Goal: Information Seeking & Learning: Learn about a topic

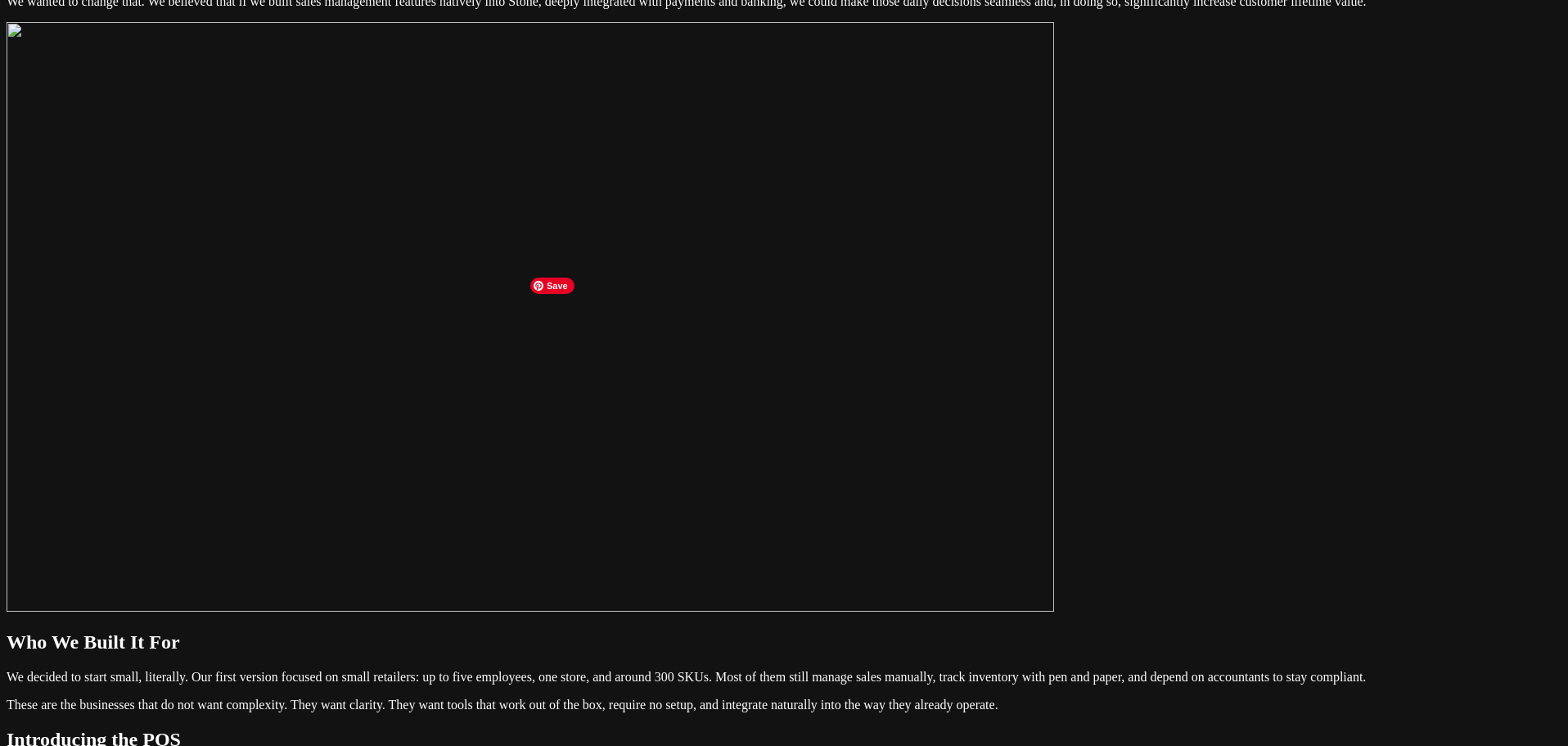
scroll to position [1417, 0]
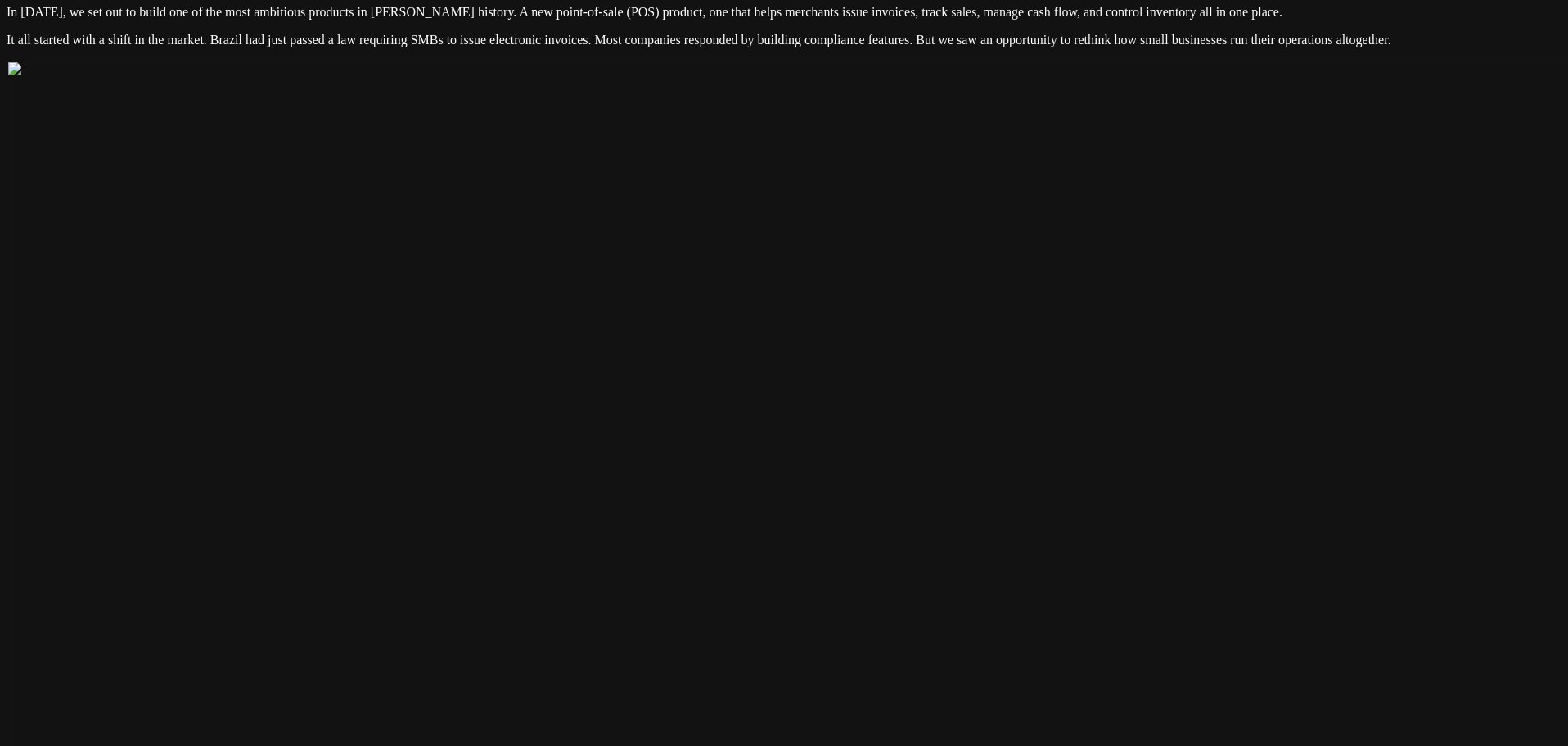
scroll to position [0, 0]
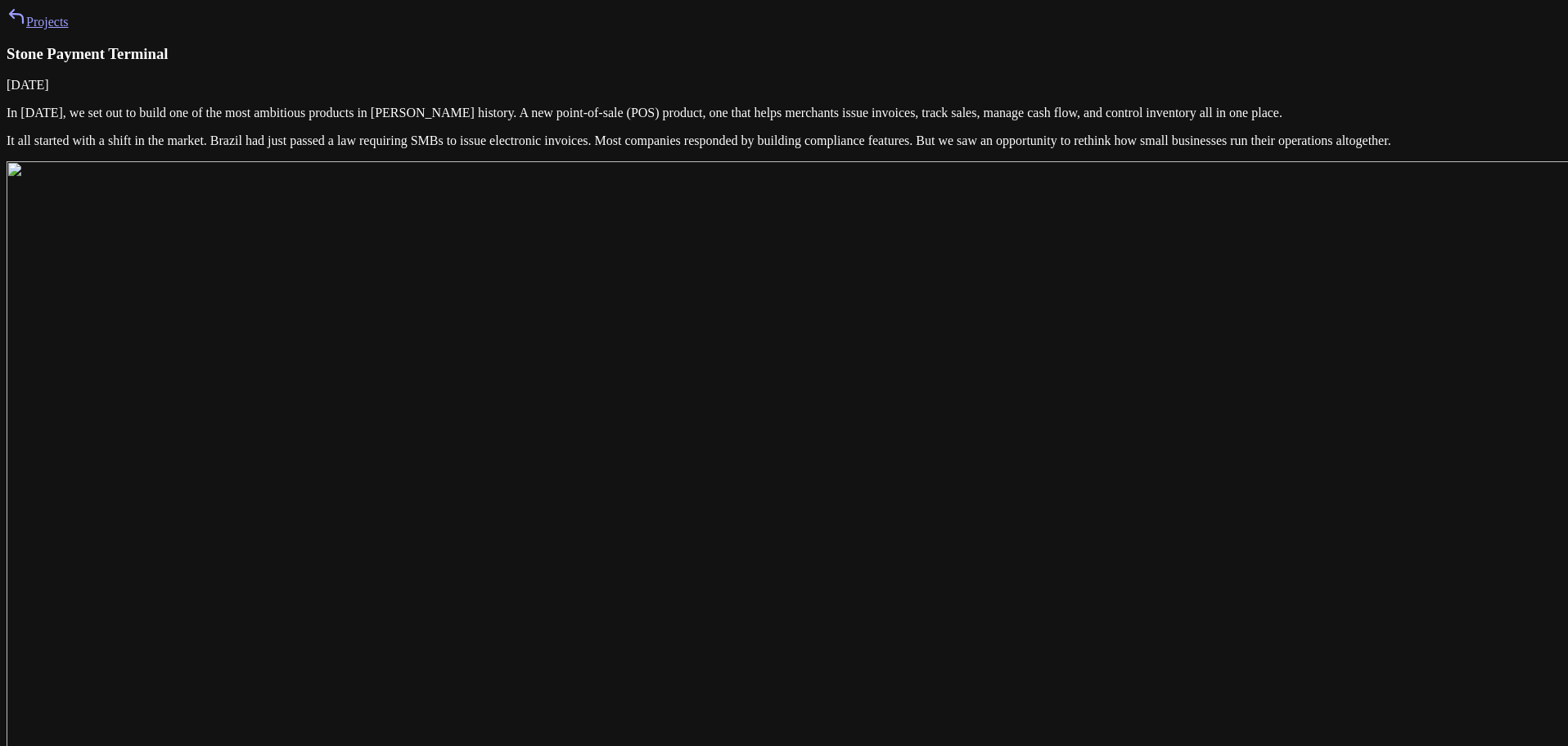
click at [69, 29] on link "Projects" at bounding box center [37, 21] width 62 height 14
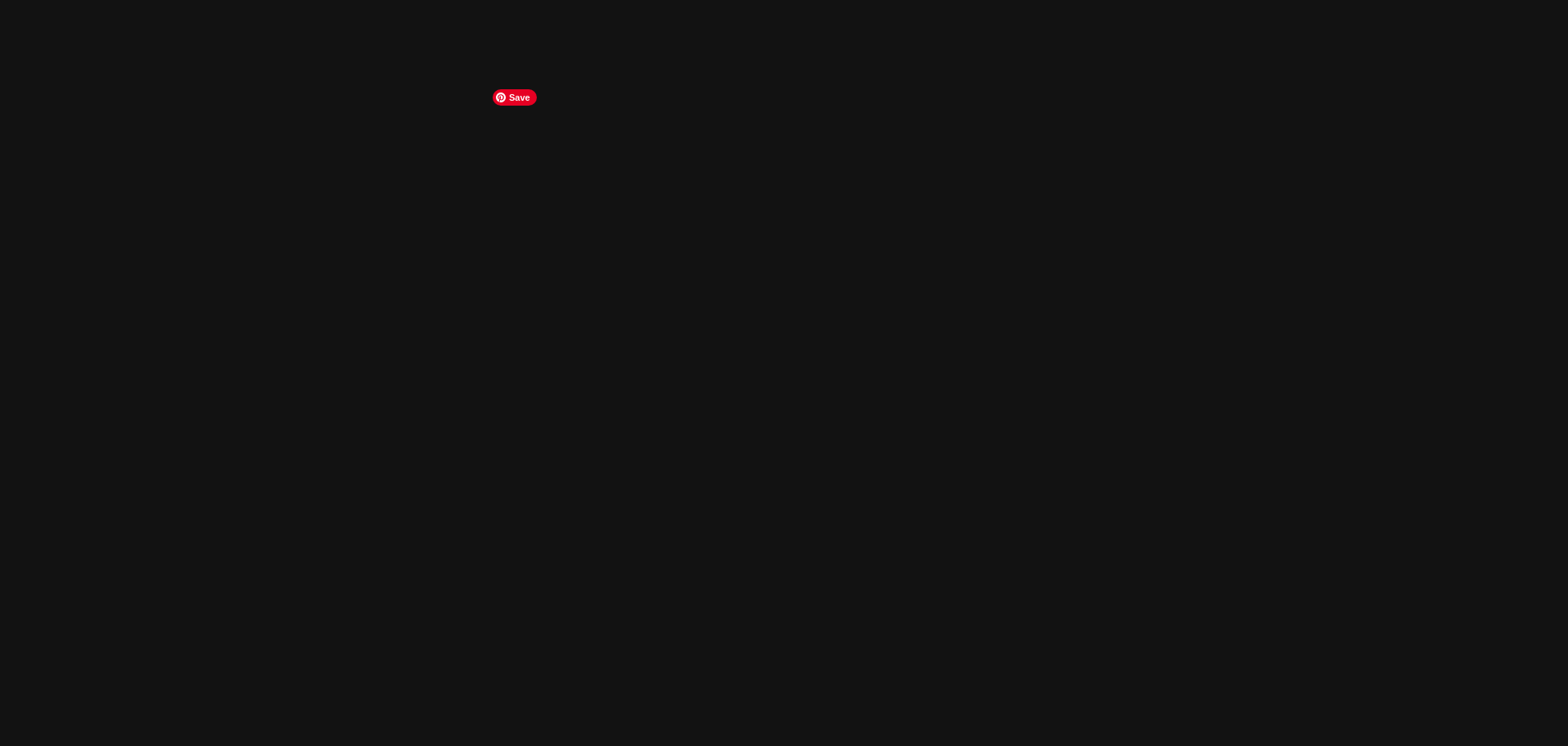
scroll to position [573, 0]
click at [69, 29] on link "Projects" at bounding box center [37, 21] width 62 height 14
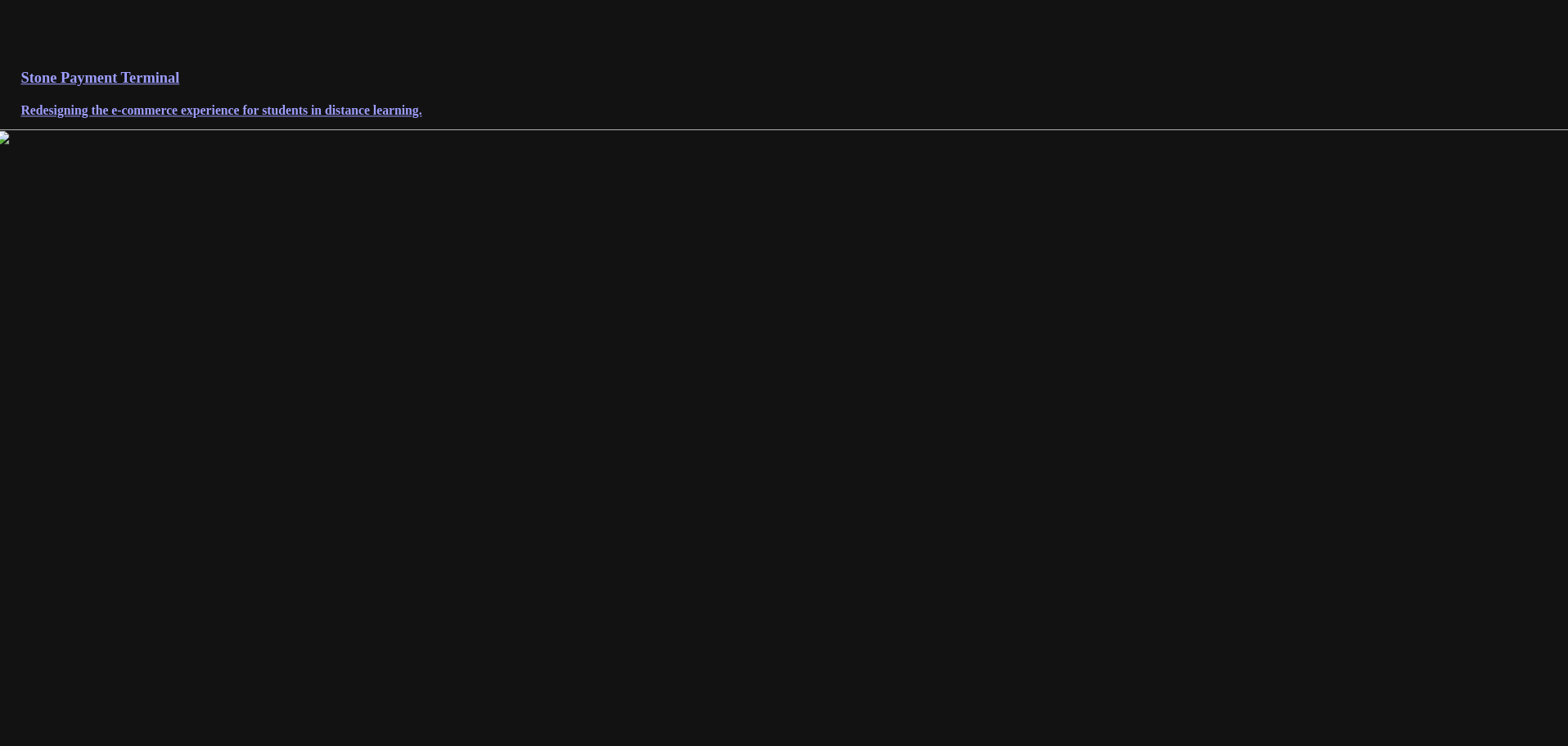
scroll to position [409, 0]
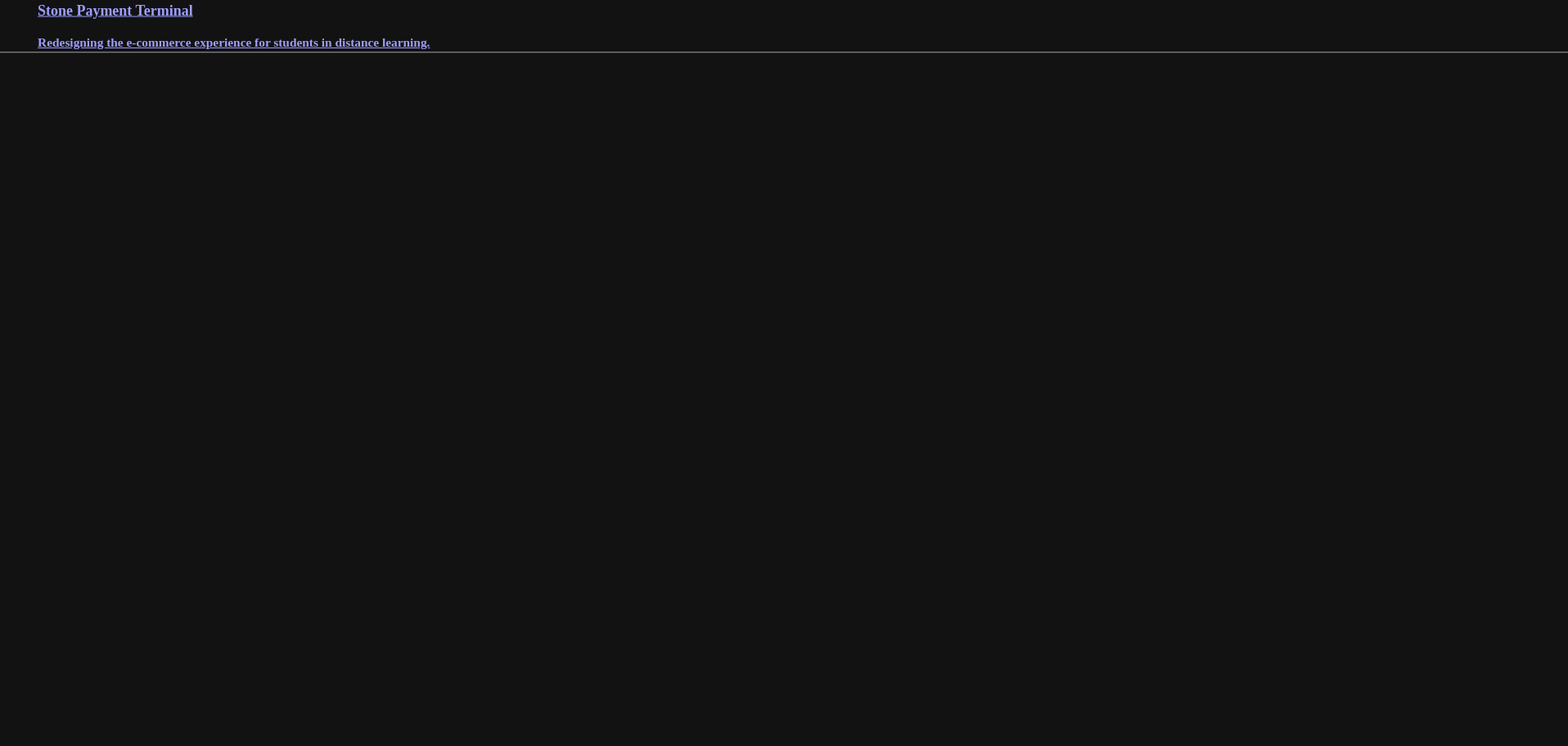
click at [612, 19] on h3 "Stone Payment Terminal" at bounding box center [783, 10] width 1492 height 17
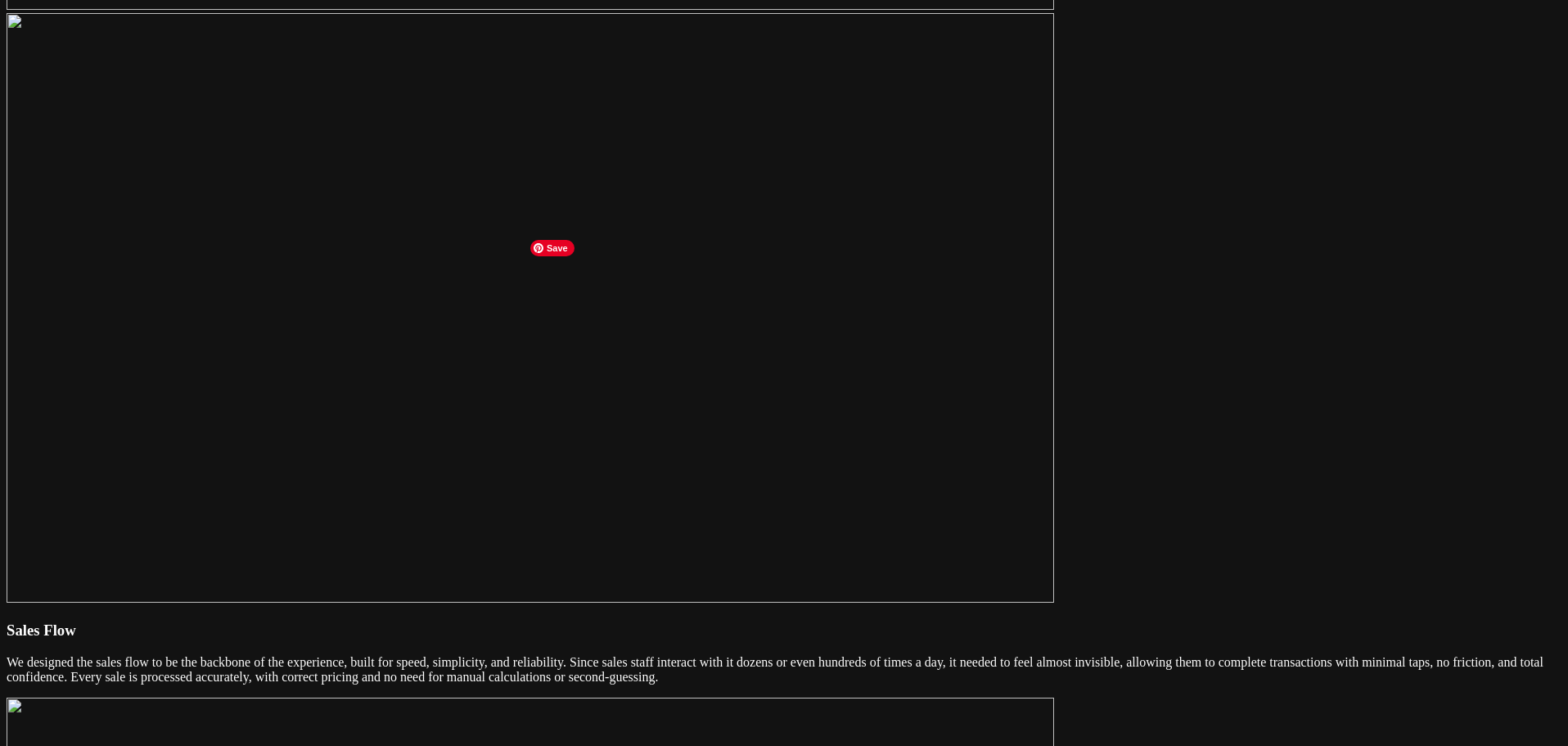
scroll to position [3438, 0]
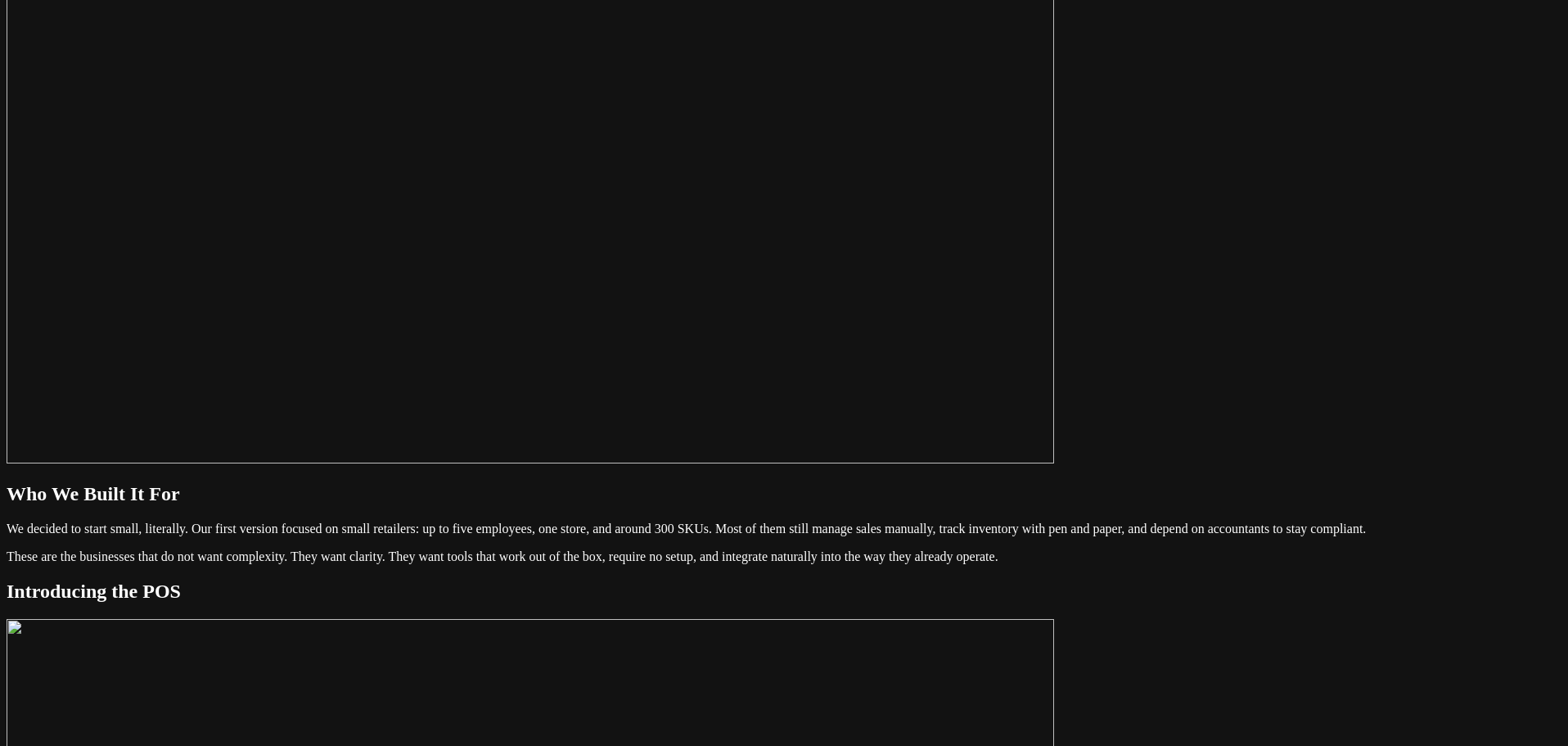
scroll to position [1801, 0]
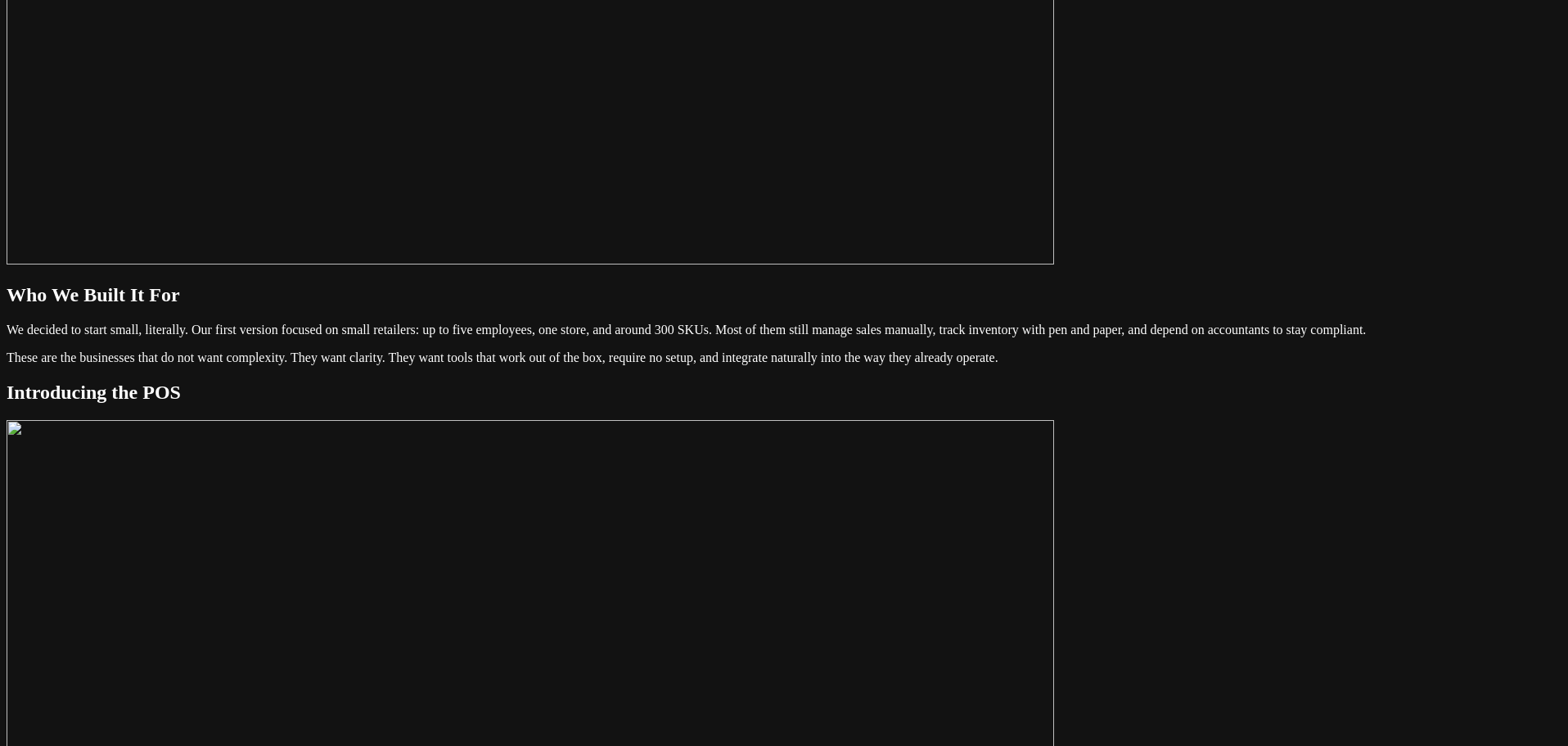
click at [939, 420] on img at bounding box center [530, 714] width 1048 height 589
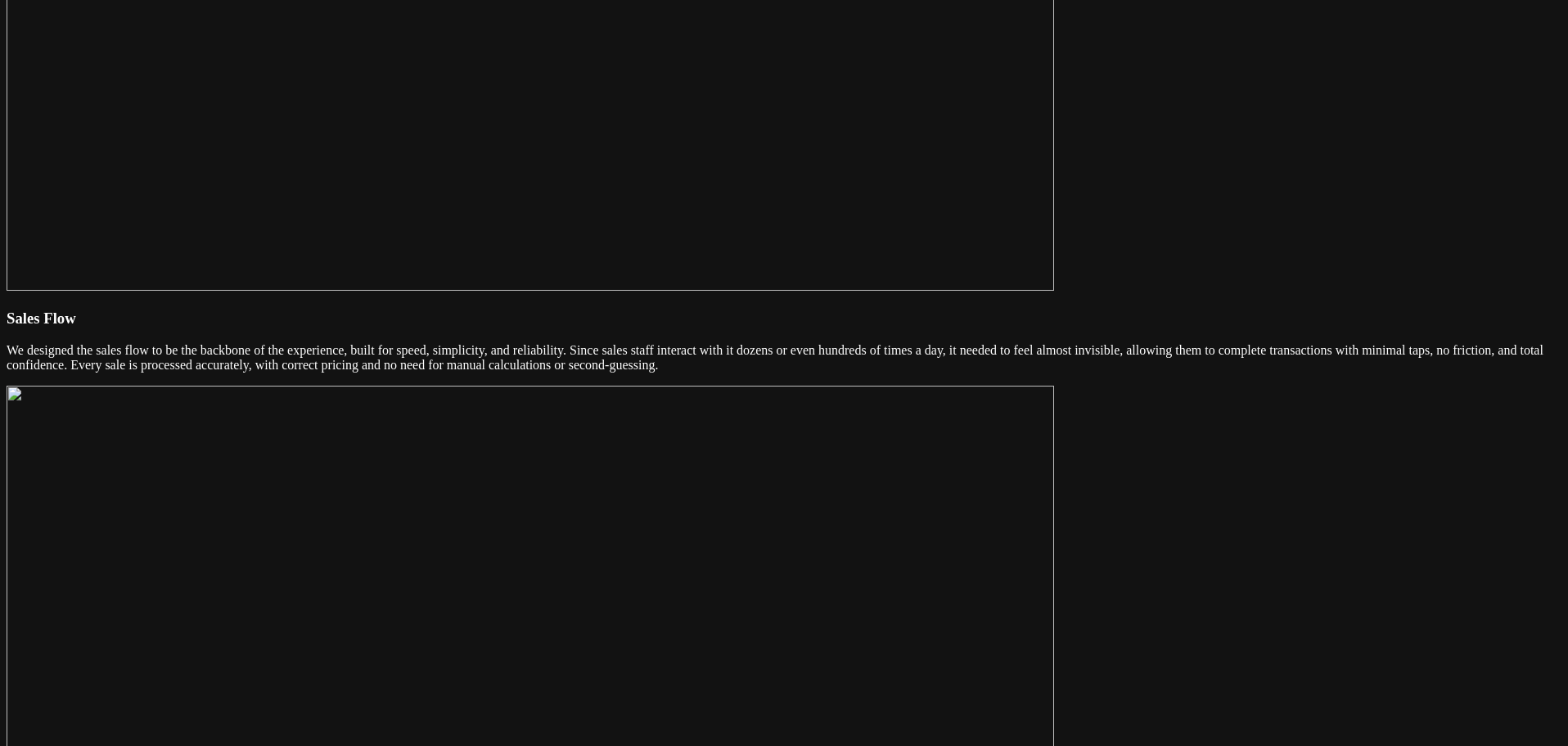
scroll to position [3275, 0]
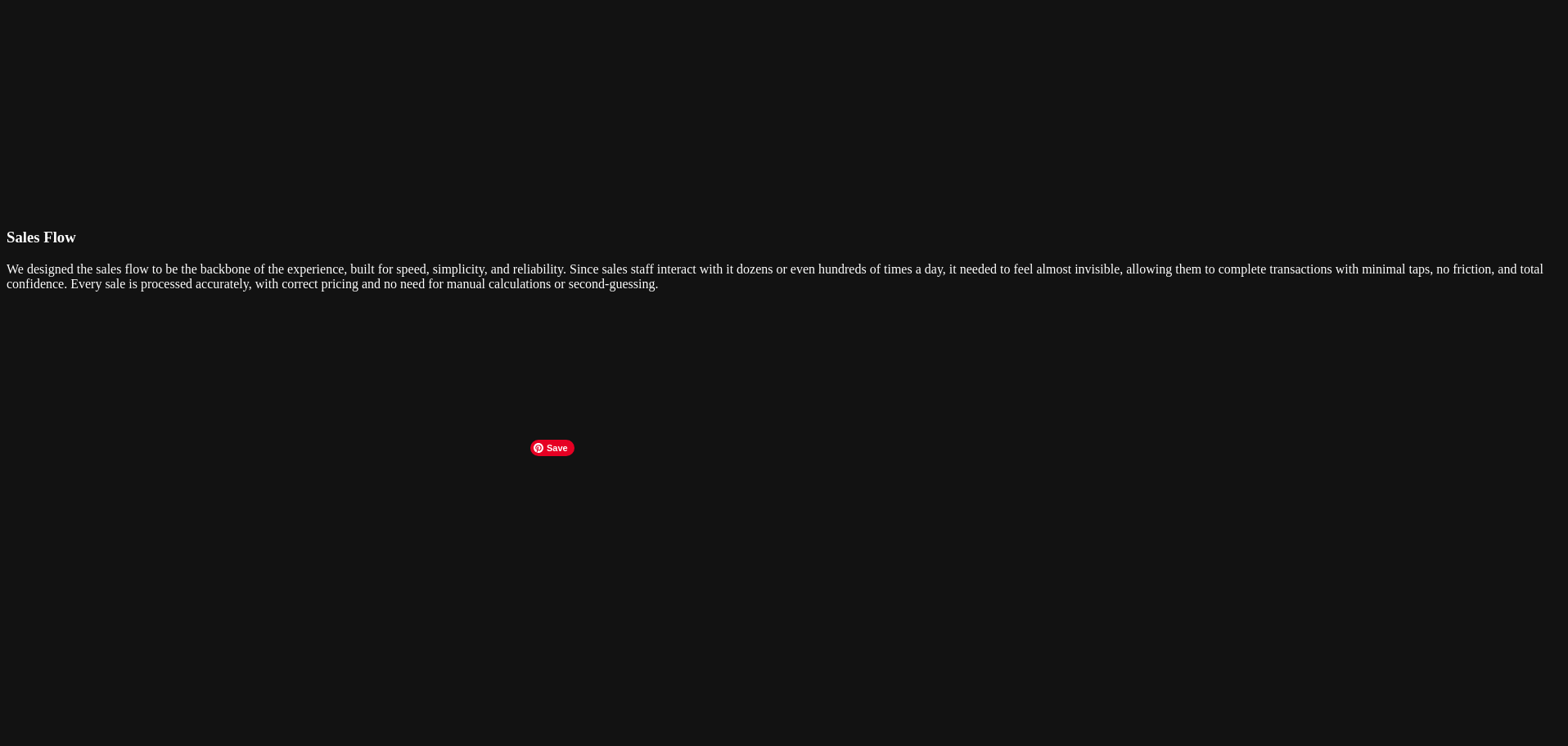
scroll to position [3287, 0]
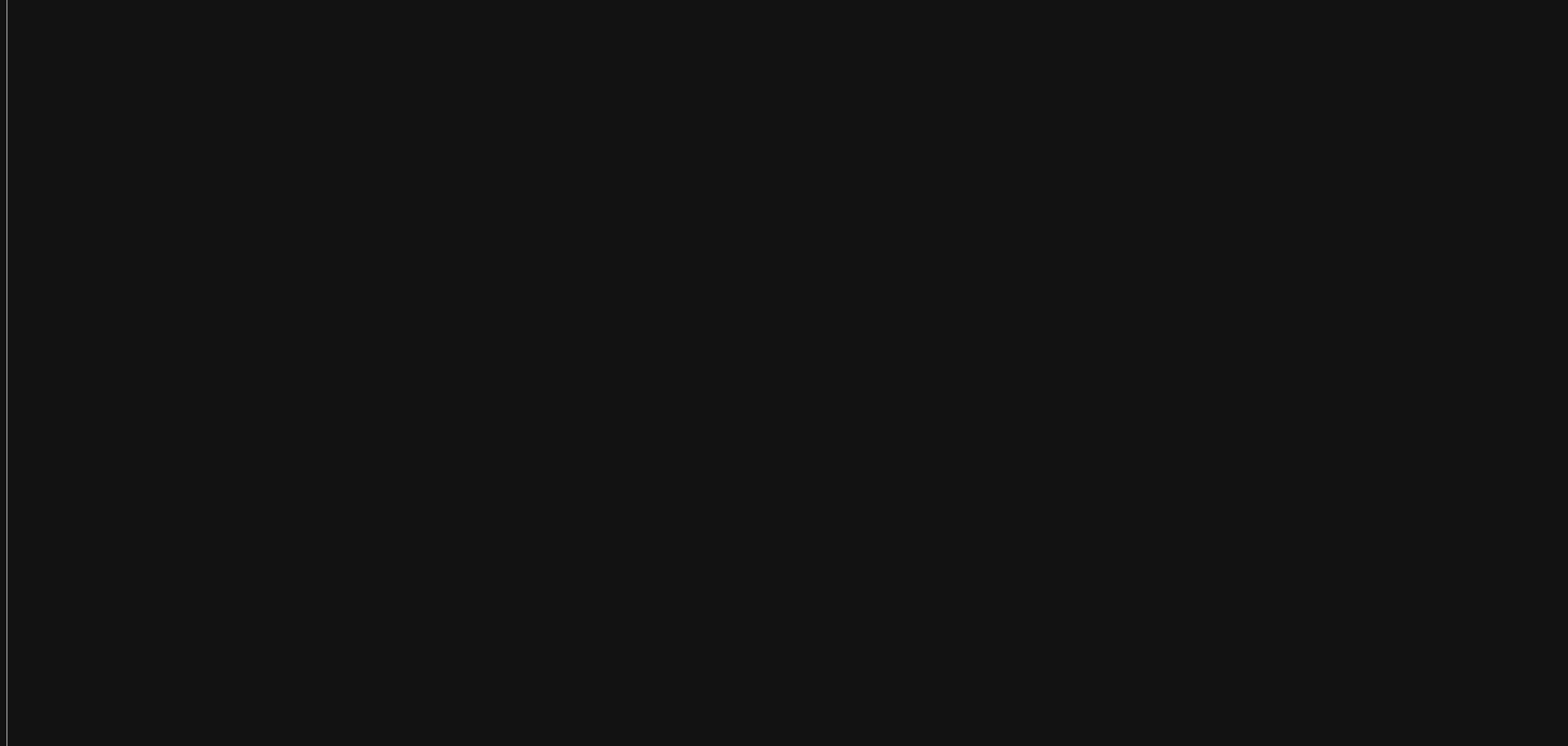
scroll to position [327, 0]
click at [798, 270] on img at bounding box center [825, 421] width 1637 height 1173
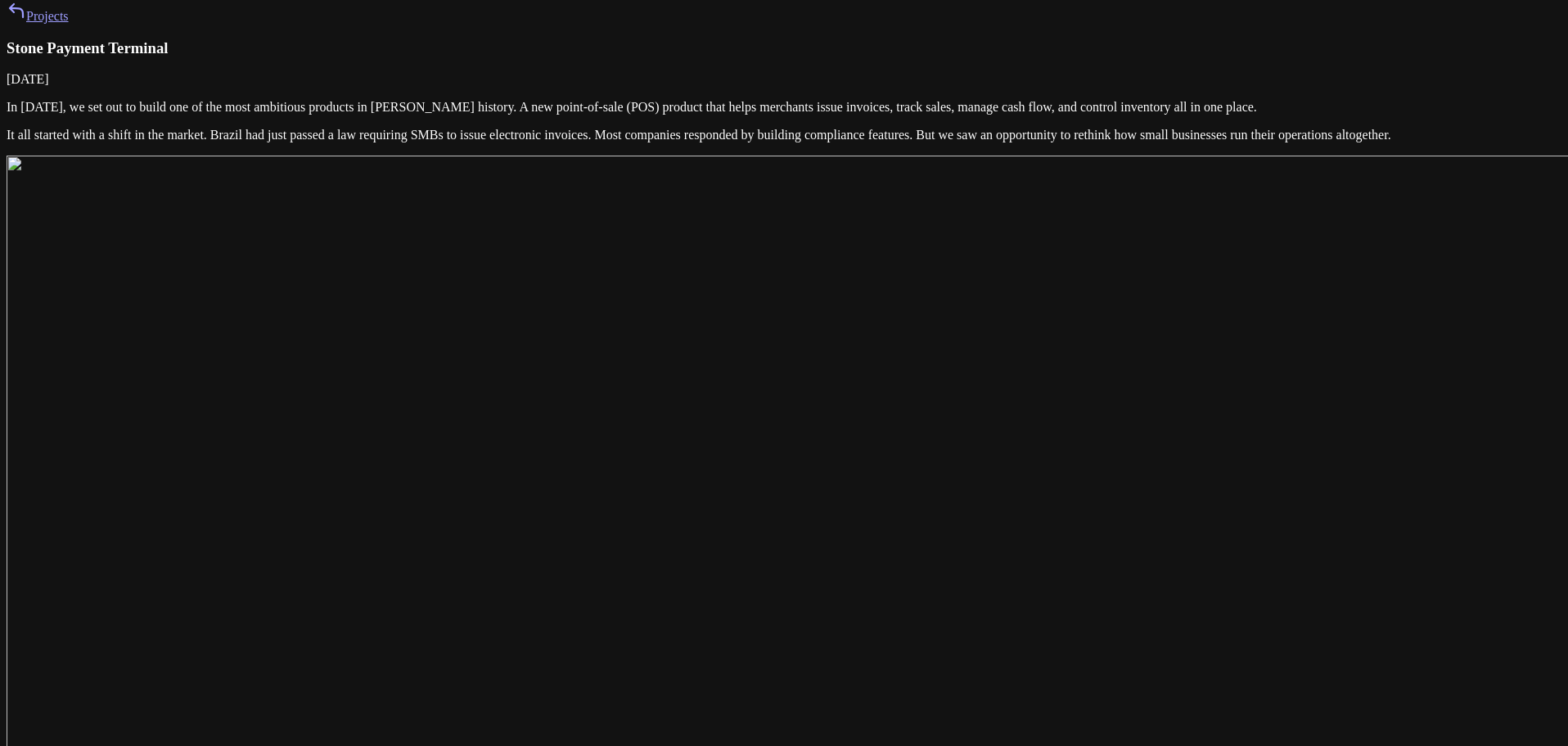
scroll to position [0, 0]
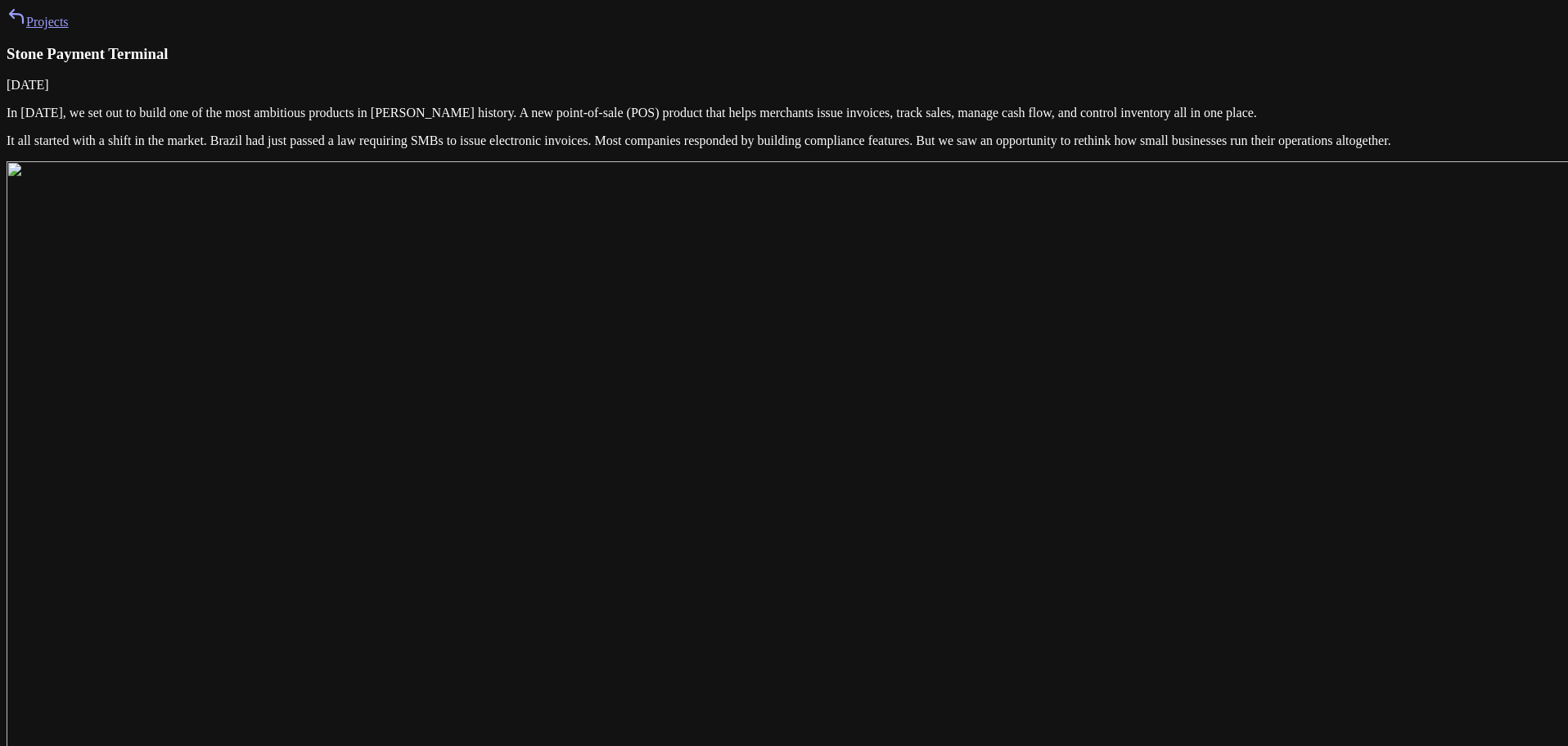
click at [26, 26] on icon at bounding box center [16, 16] width 20 height 20
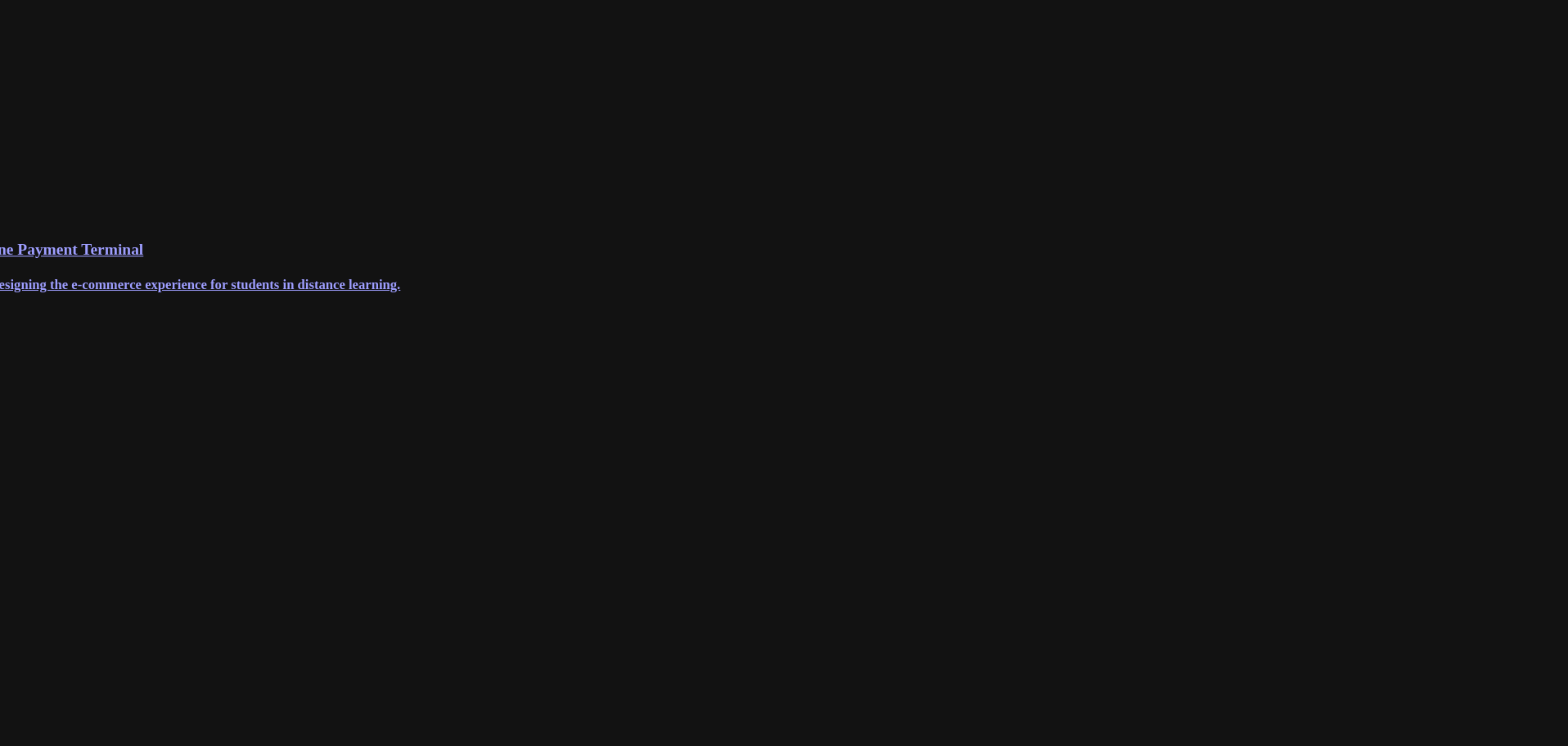
scroll to position [327, 0]
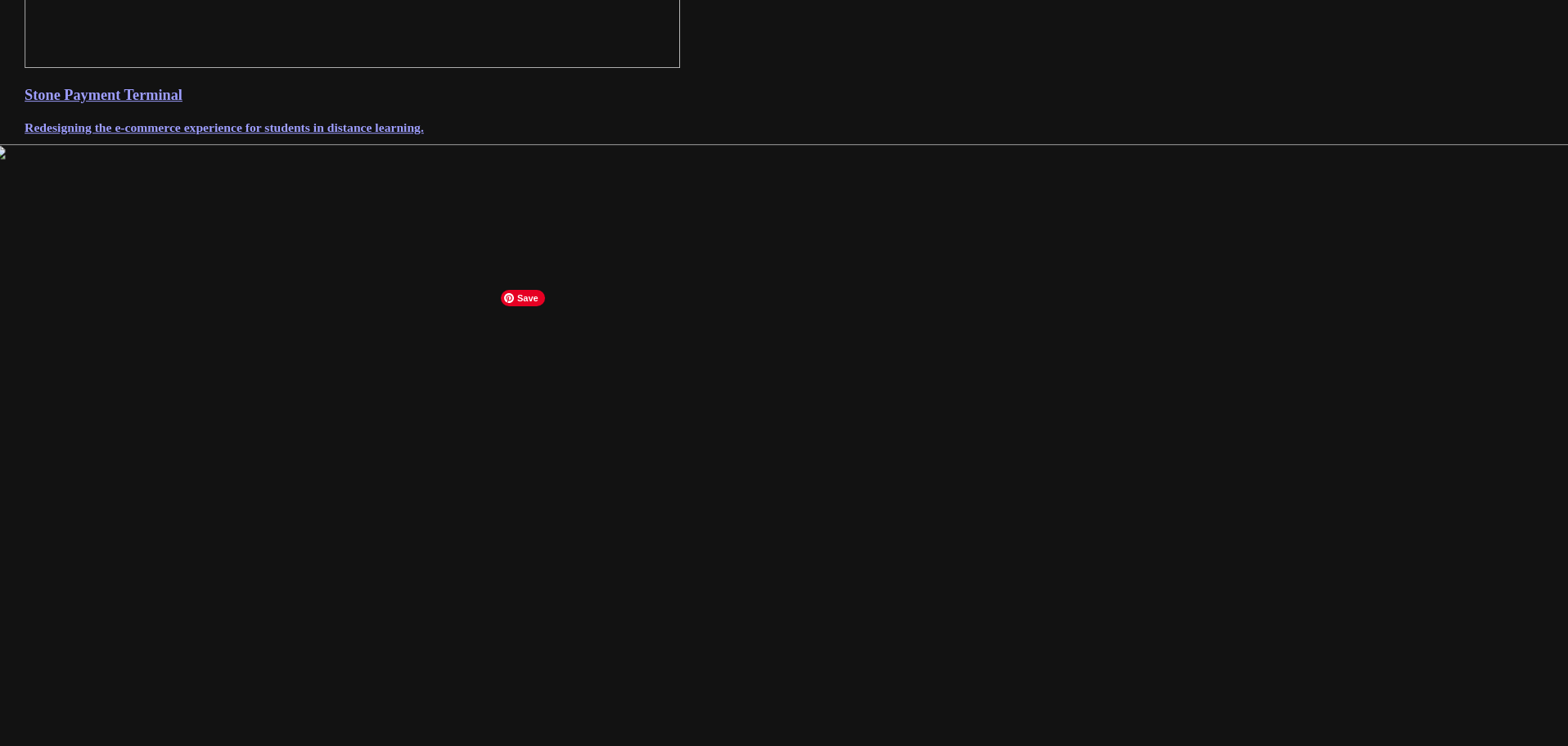
click at [626, 398] on img at bounding box center [825, 743] width 1671 height 1197
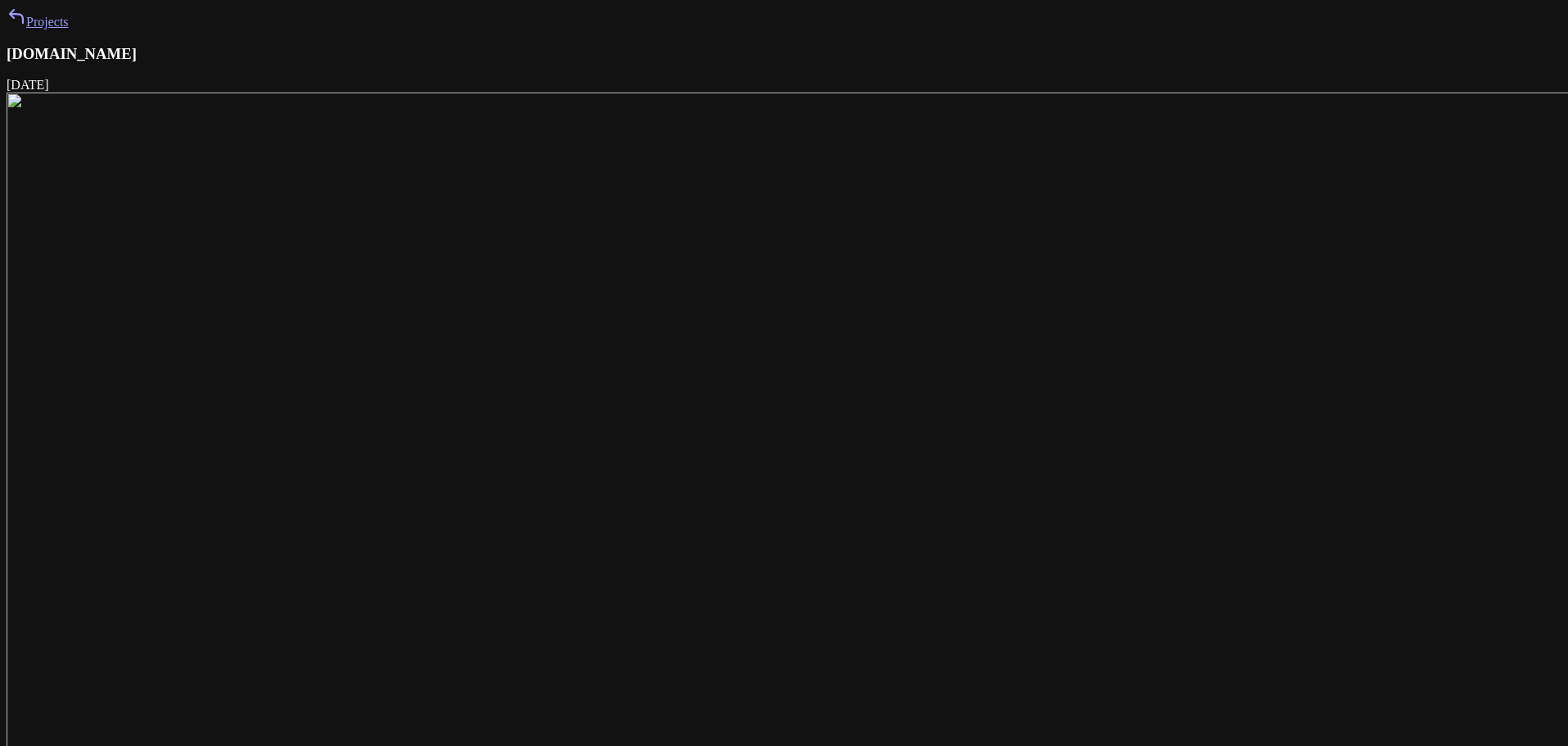
click at [69, 29] on link "Projects" at bounding box center [37, 21] width 62 height 14
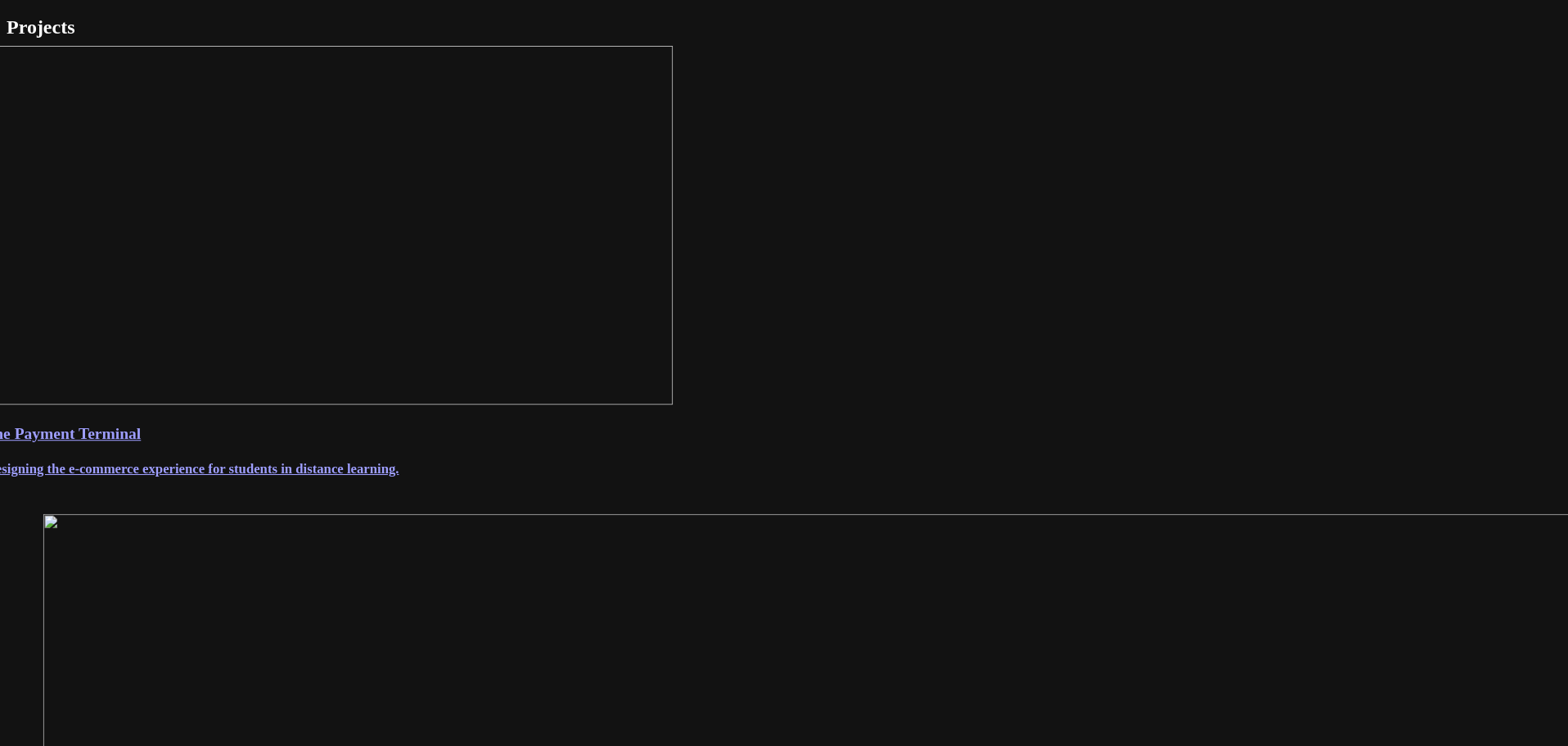
click at [641, 477] on div "Stone Payment Terminal Redesigning the e-commerce experience for students in di…" at bounding box center [784, 261] width 1624 height 431
click at [641, 477] on link "Stone Payment Terminal Redesigning the e-commerce experience for students in di…" at bounding box center [784, 450] width 1624 height 52
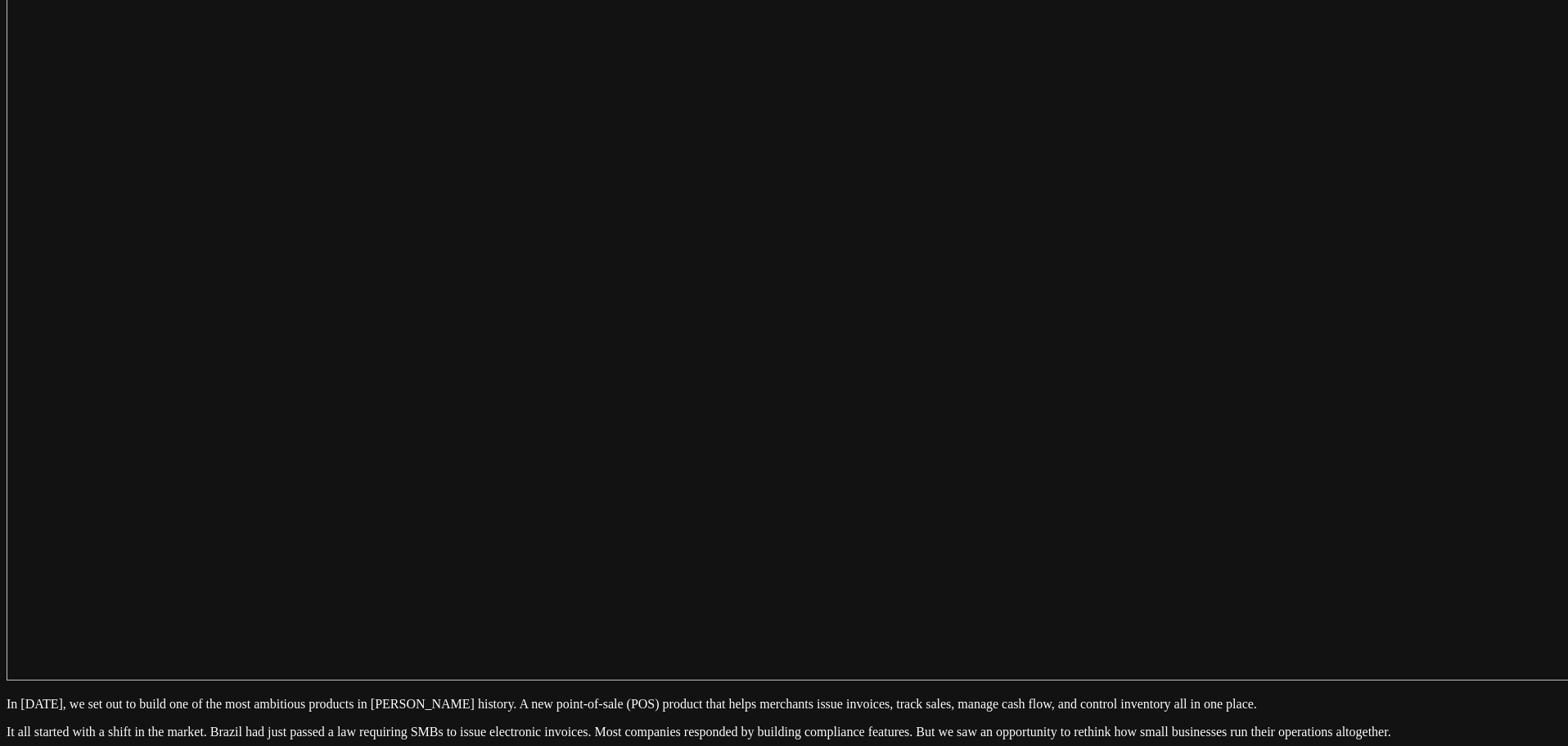
scroll to position [655, 0]
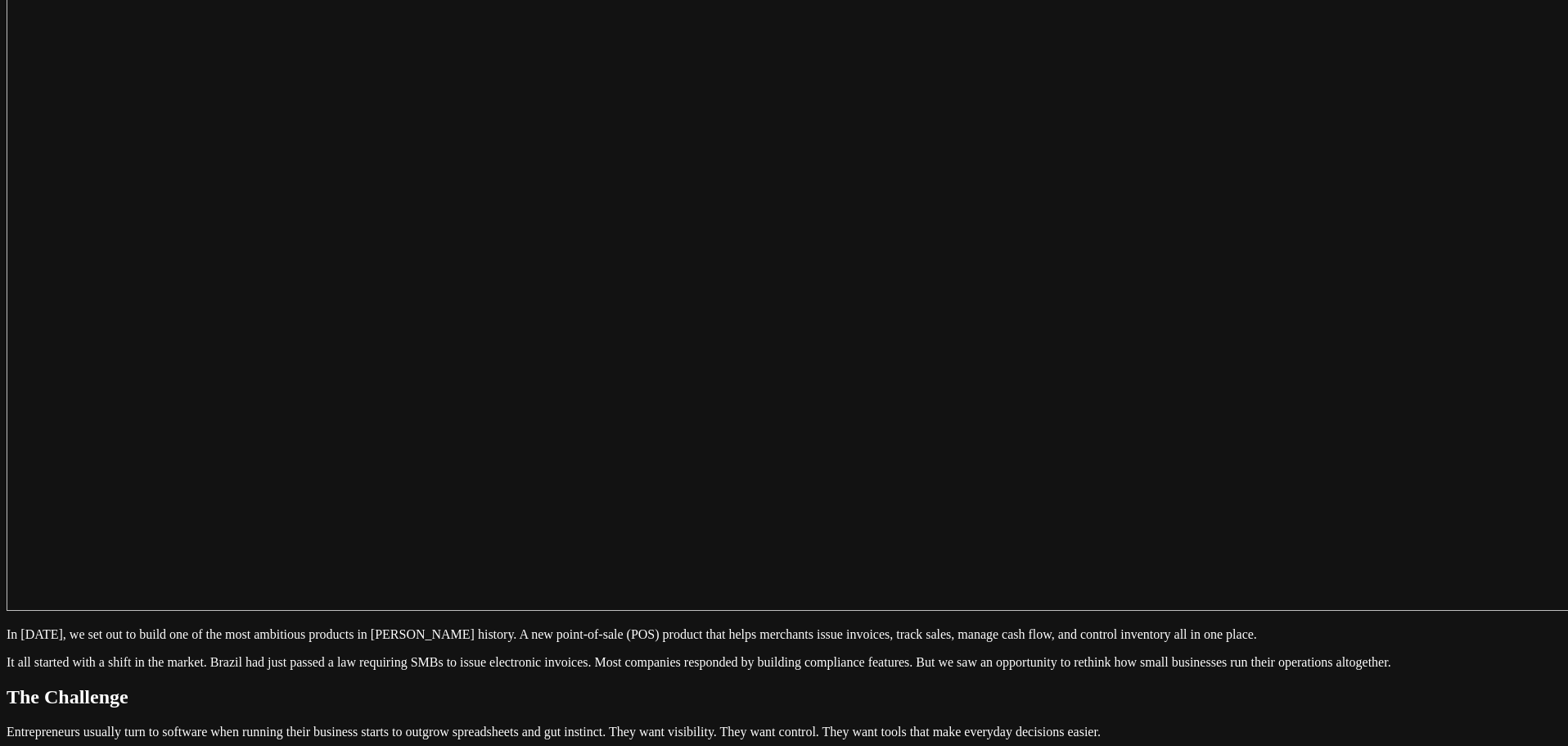
drag, startPoint x: 550, startPoint y: 315, endPoint x: 928, endPoint y: 380, distance: 383.5
click at [931, 745] on p "But the reality is that most POS systems do not deliver that. They are built de…" at bounding box center [784, 760] width 1555 height 15
drag, startPoint x: 1039, startPoint y: 362, endPoint x: 528, endPoint y: 309, distance: 513.7
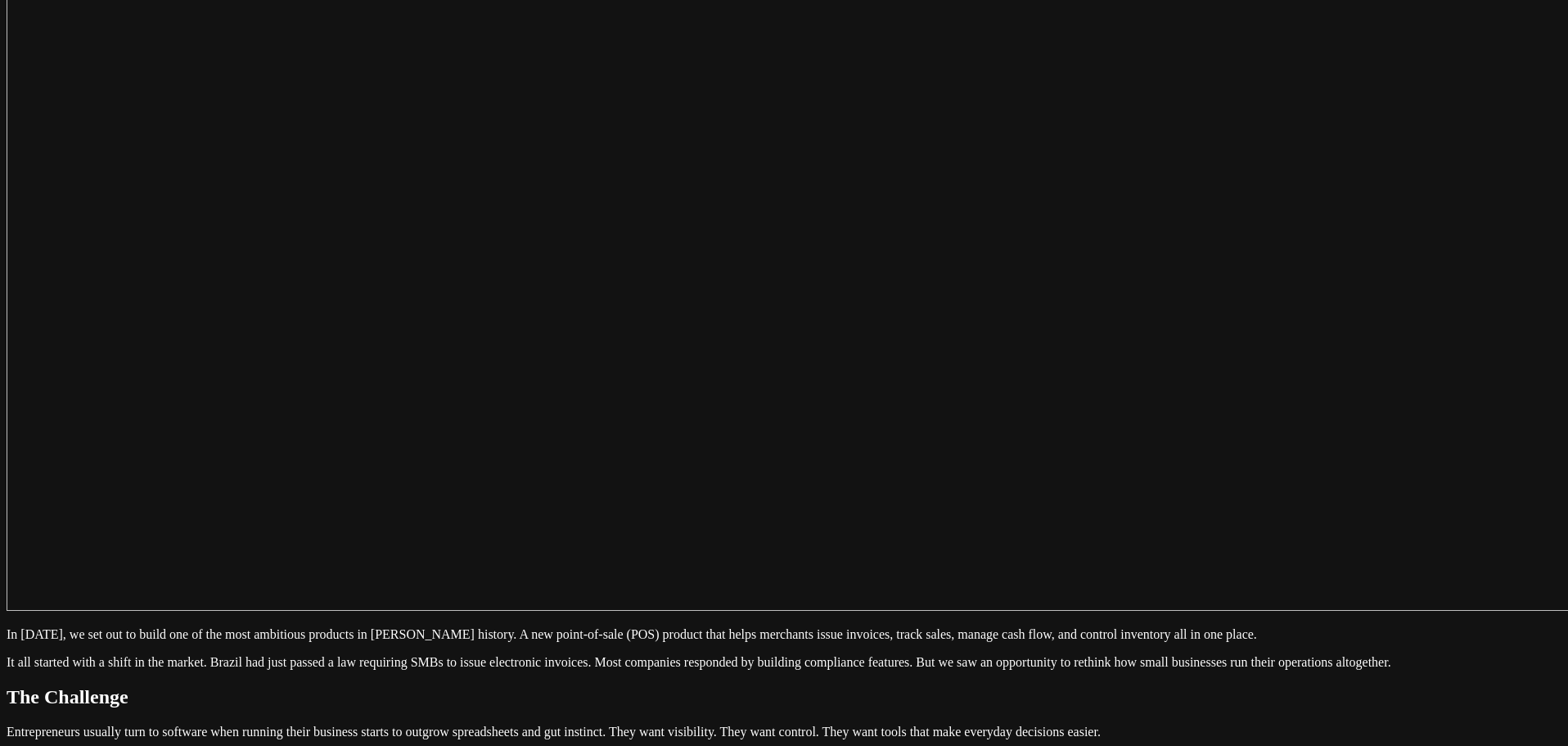
click at [528, 745] on p "But the reality is that most POS systems do not deliver that. They are built de…" at bounding box center [784, 760] width 1555 height 15
drag, startPoint x: 517, startPoint y: 390, endPoint x: 1028, endPoint y: 450, distance: 514.5
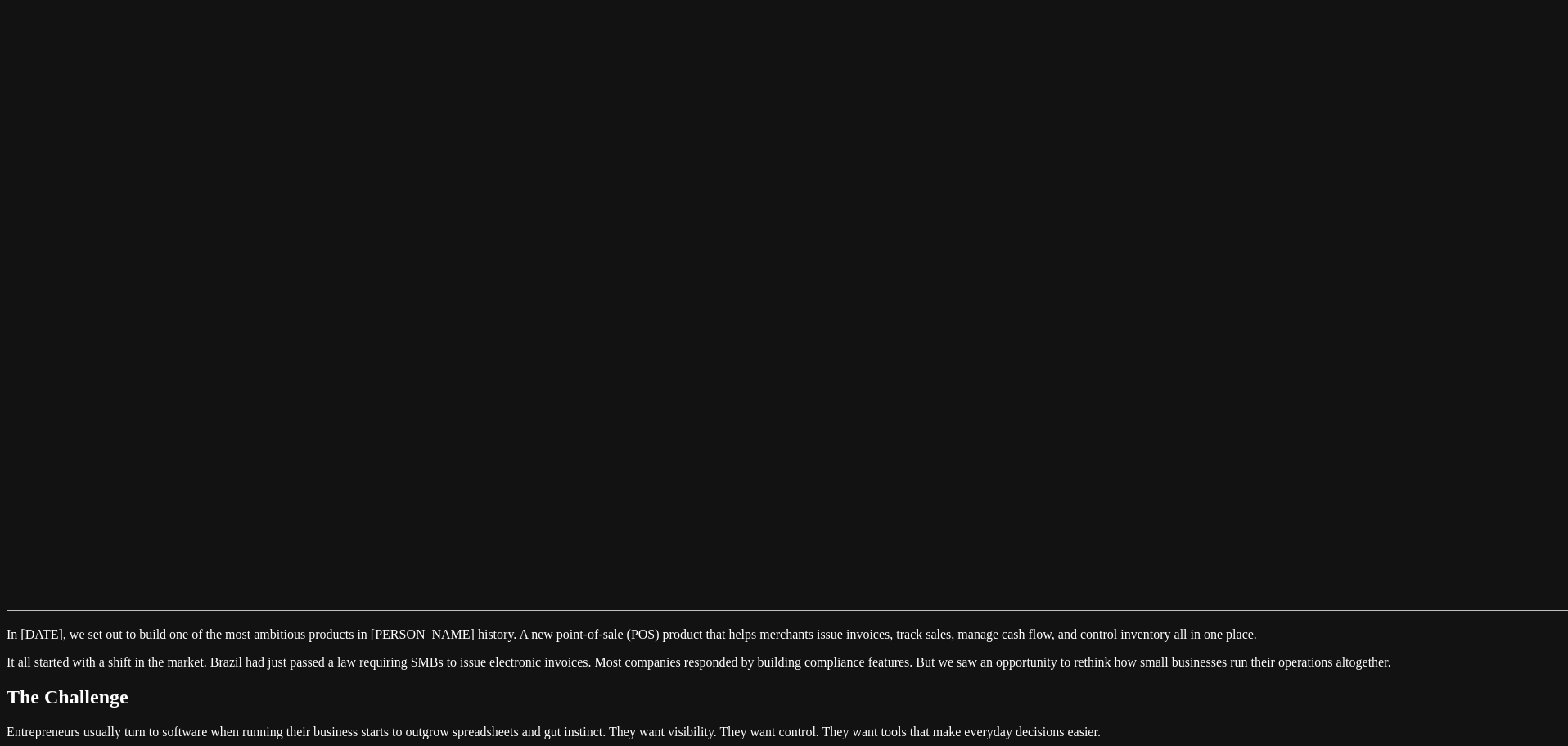
drag, startPoint x: 1022, startPoint y: 452, endPoint x: 466, endPoint y: 391, distance: 559.3
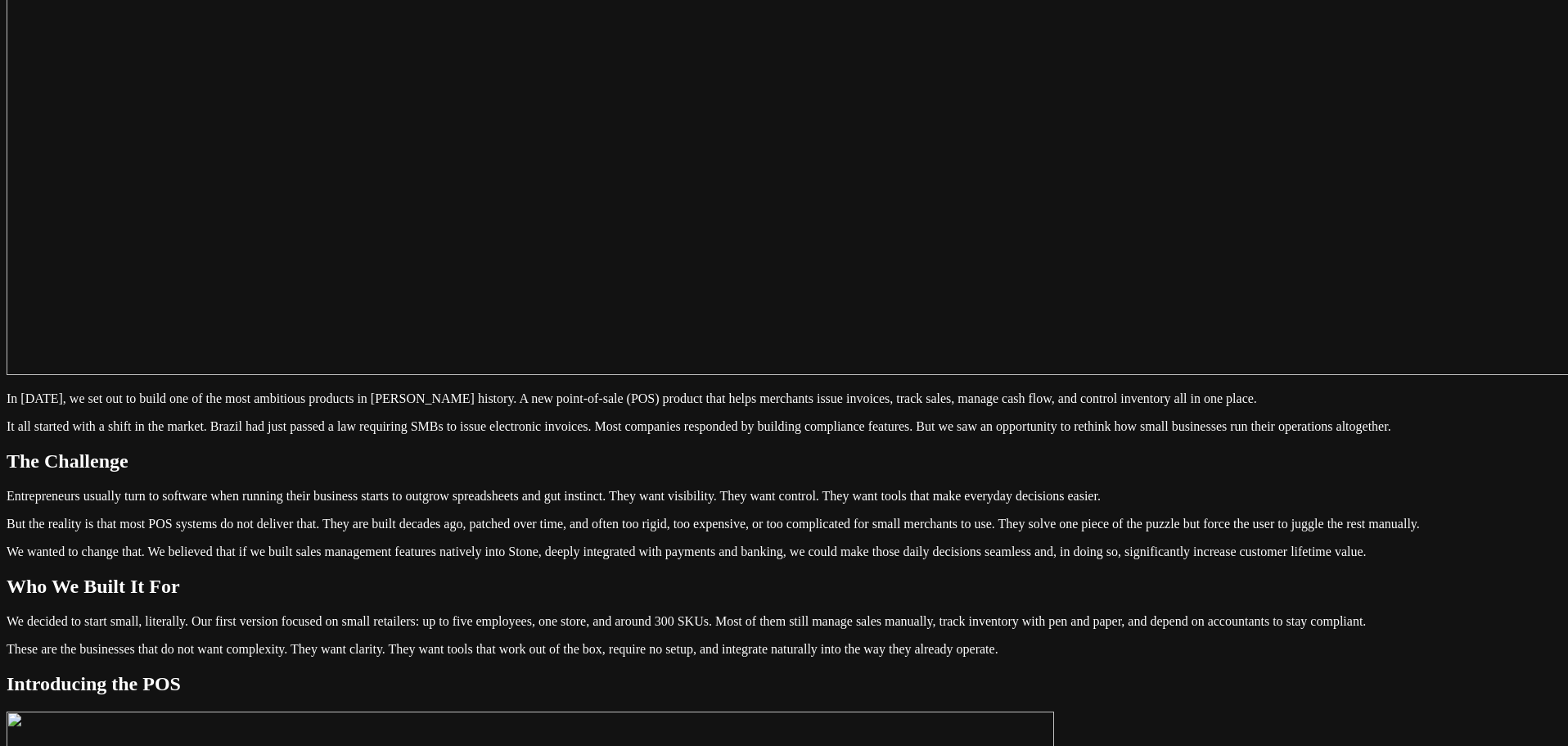
scroll to position [901, 0]
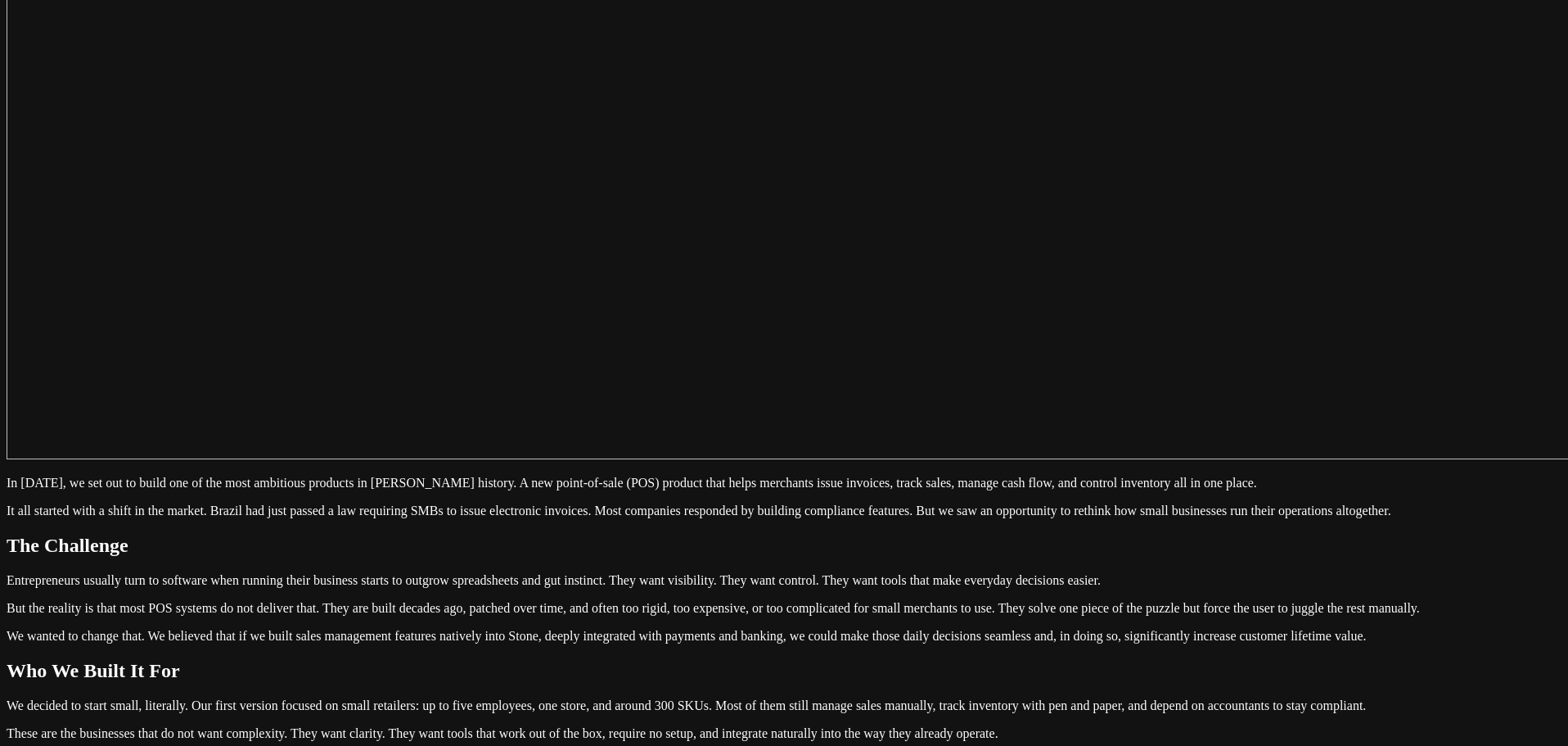
scroll to position [0, 0]
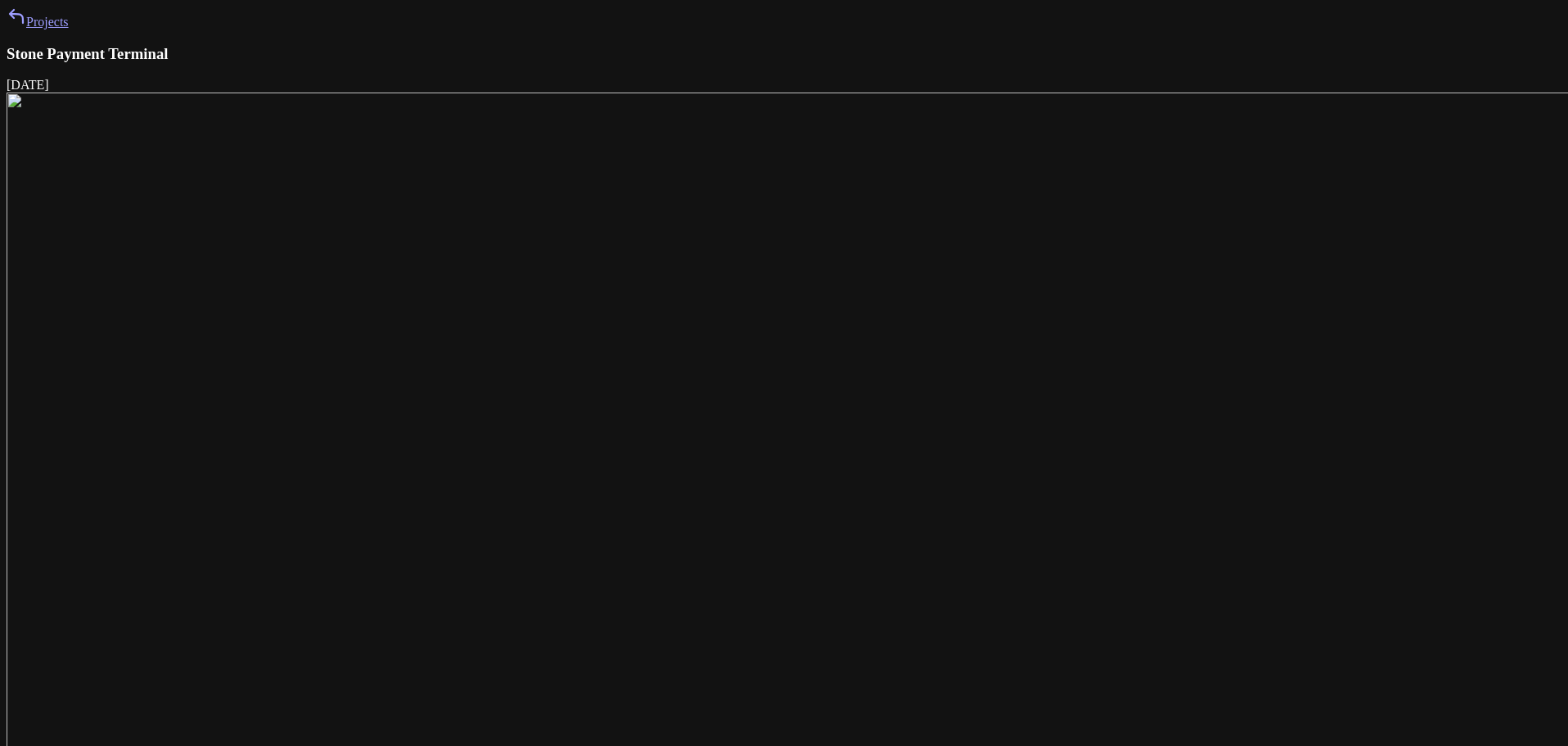
click at [69, 29] on link "Projects" at bounding box center [37, 21] width 62 height 14
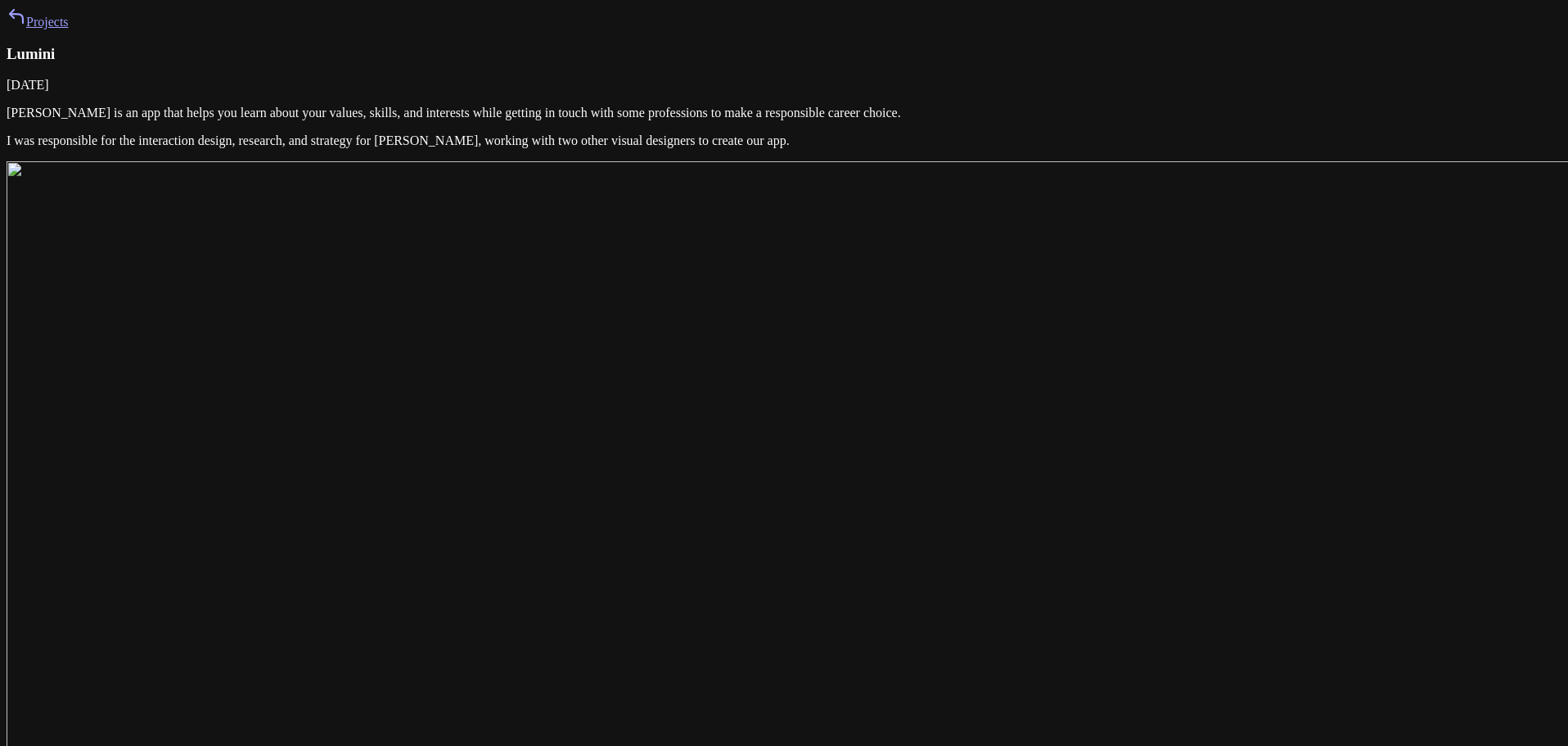
click at [69, 29] on link "Projects" at bounding box center [37, 21] width 62 height 14
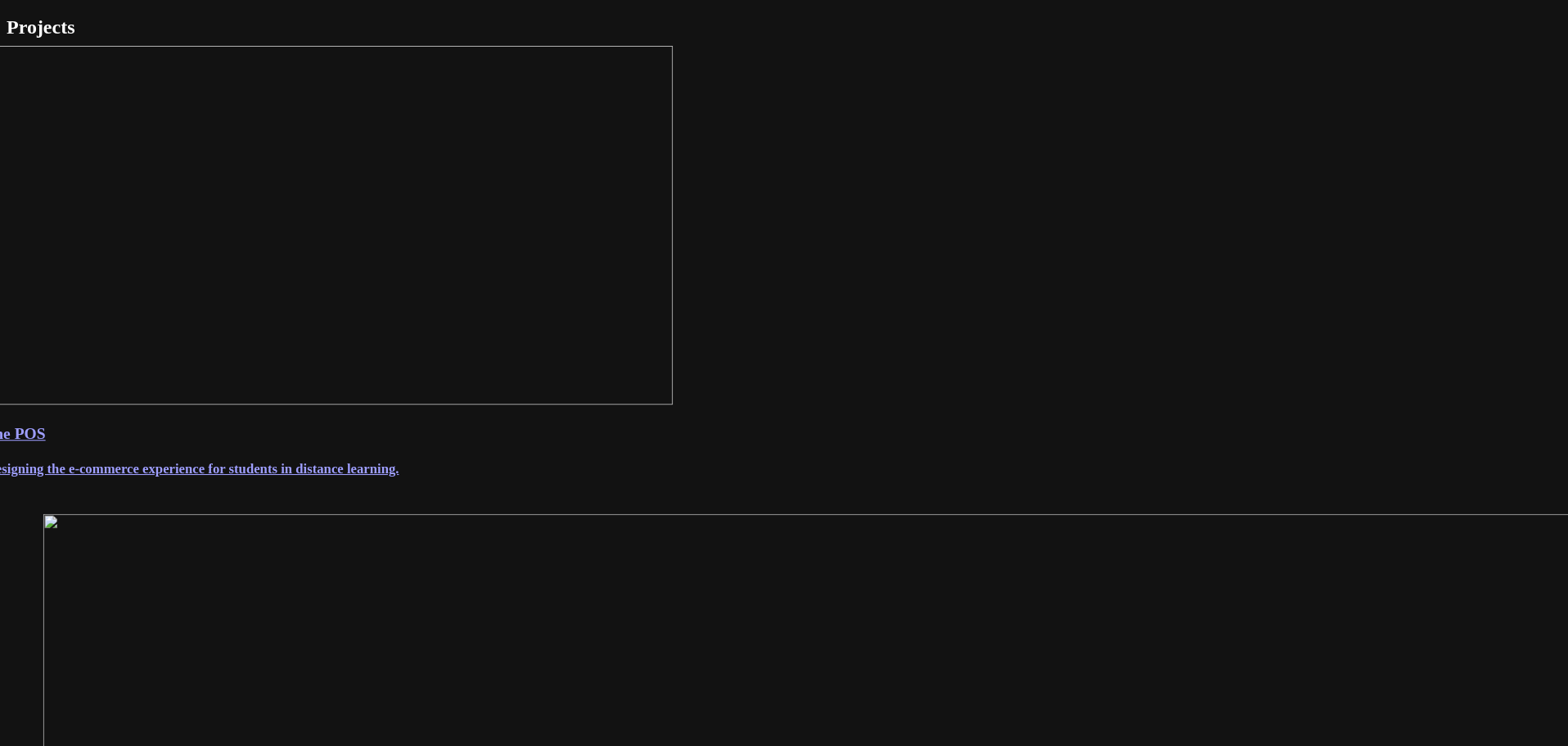
click at [717, 477] on h4 "Redesigning the e-commerce experience for students in distance learning." at bounding box center [784, 468] width 1624 height 16
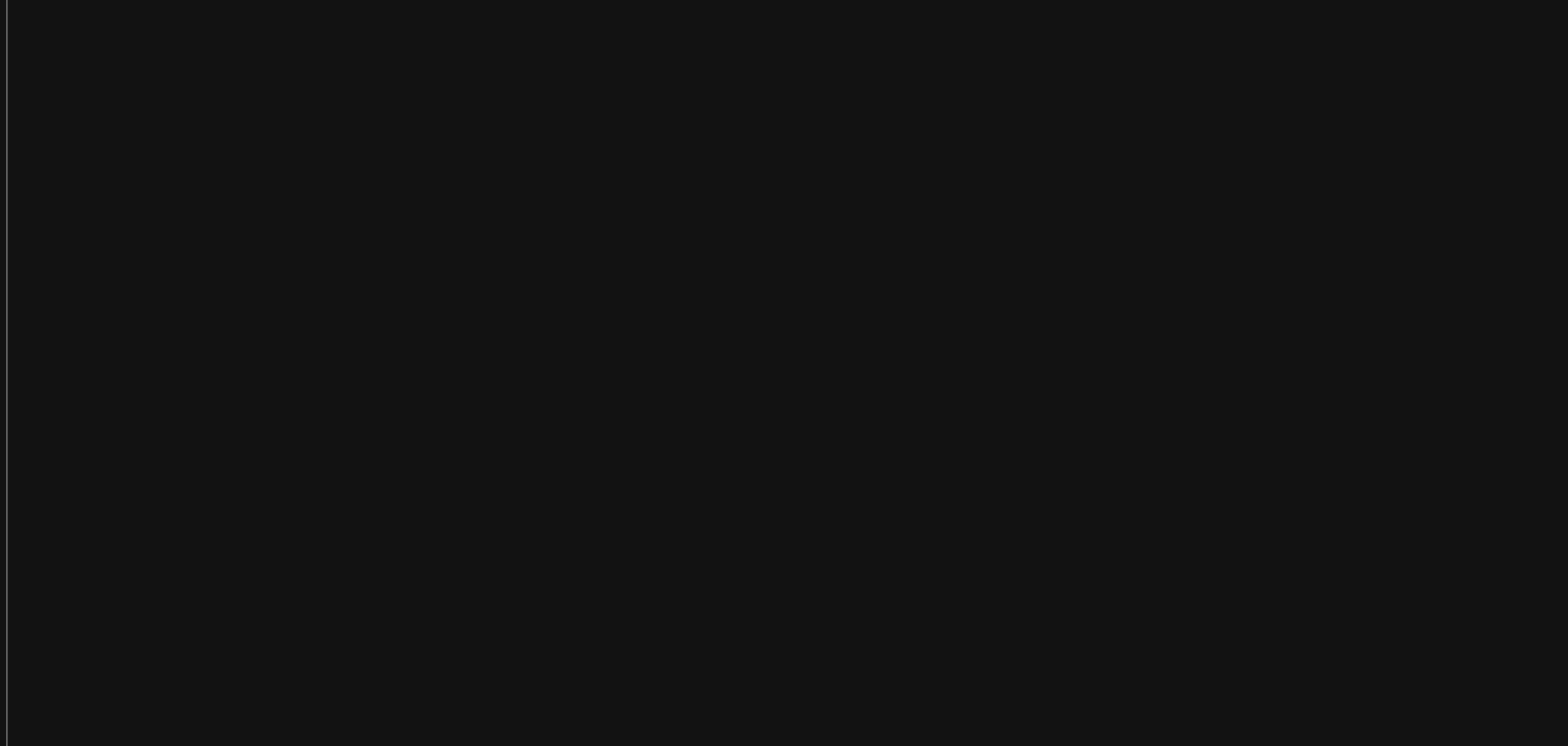
scroll to position [245, 0]
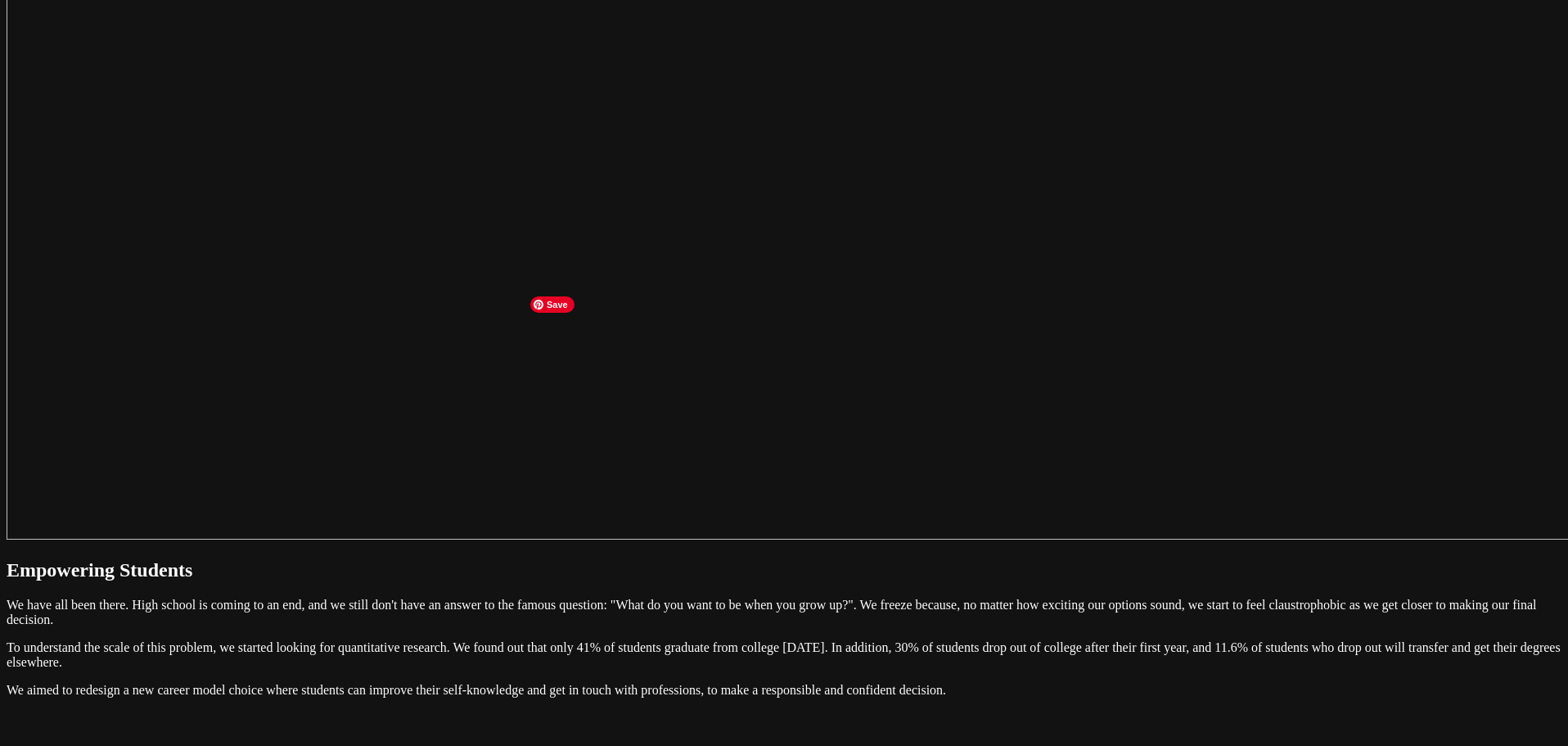
scroll to position [822, 0]
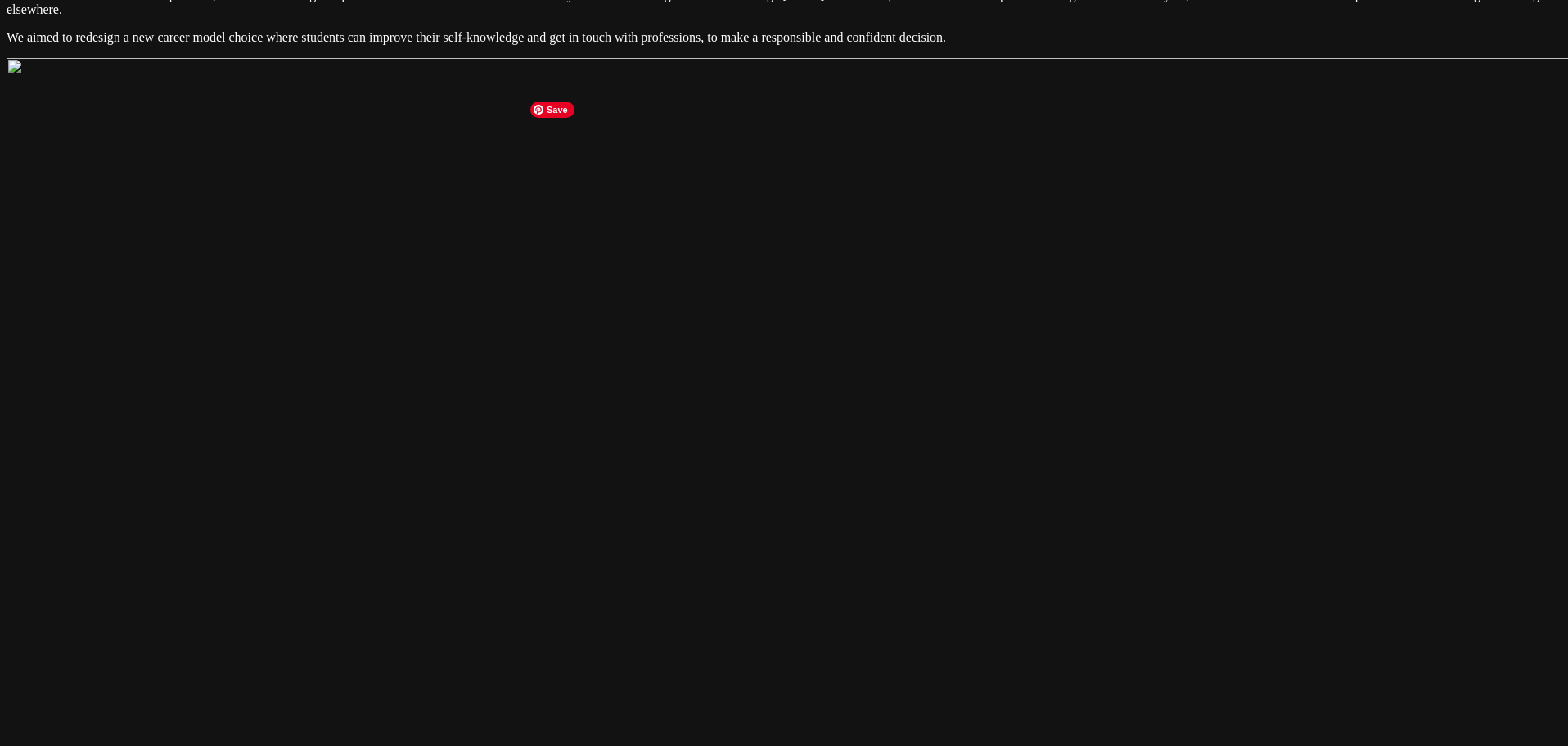
scroll to position [1394, 0]
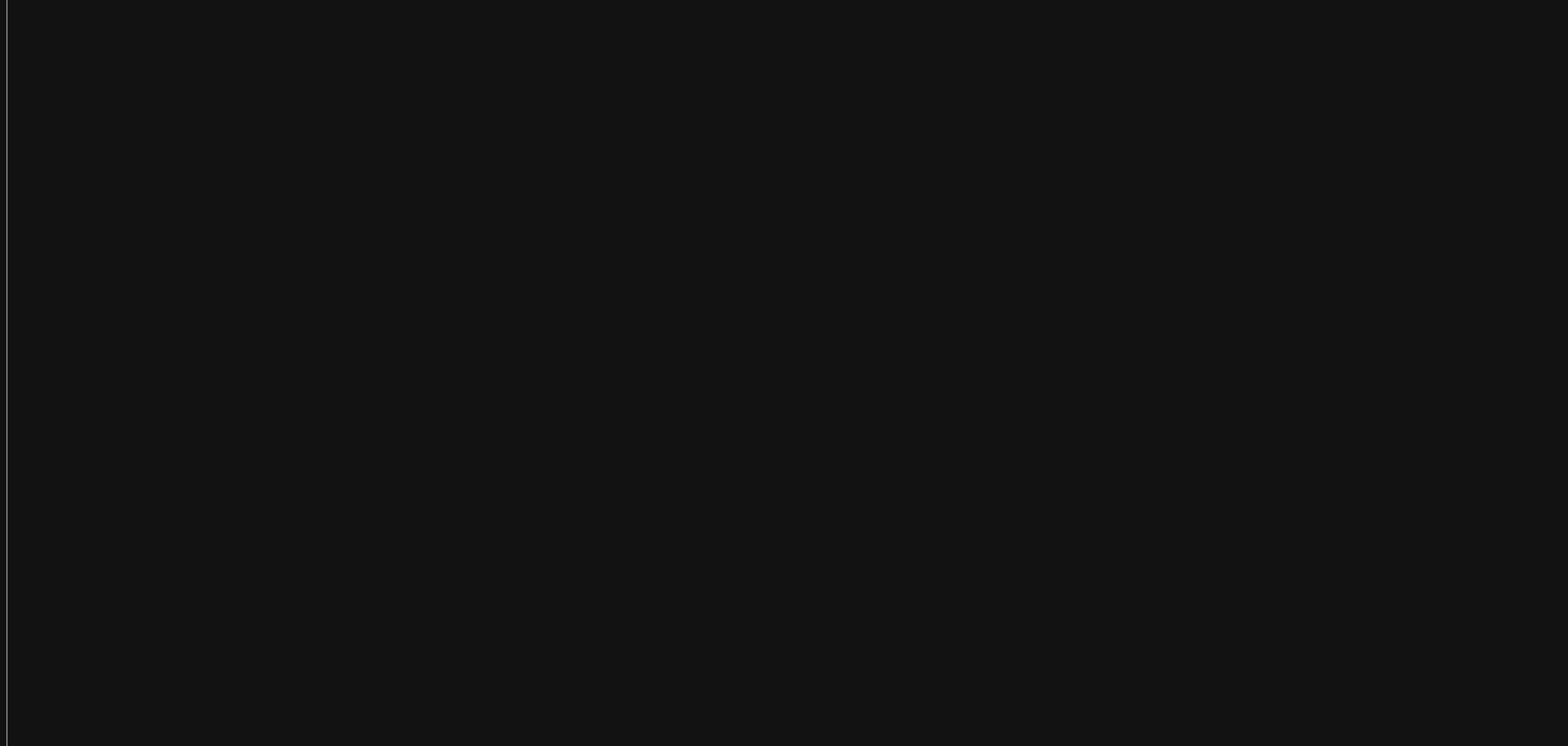
scroll to position [575, 0]
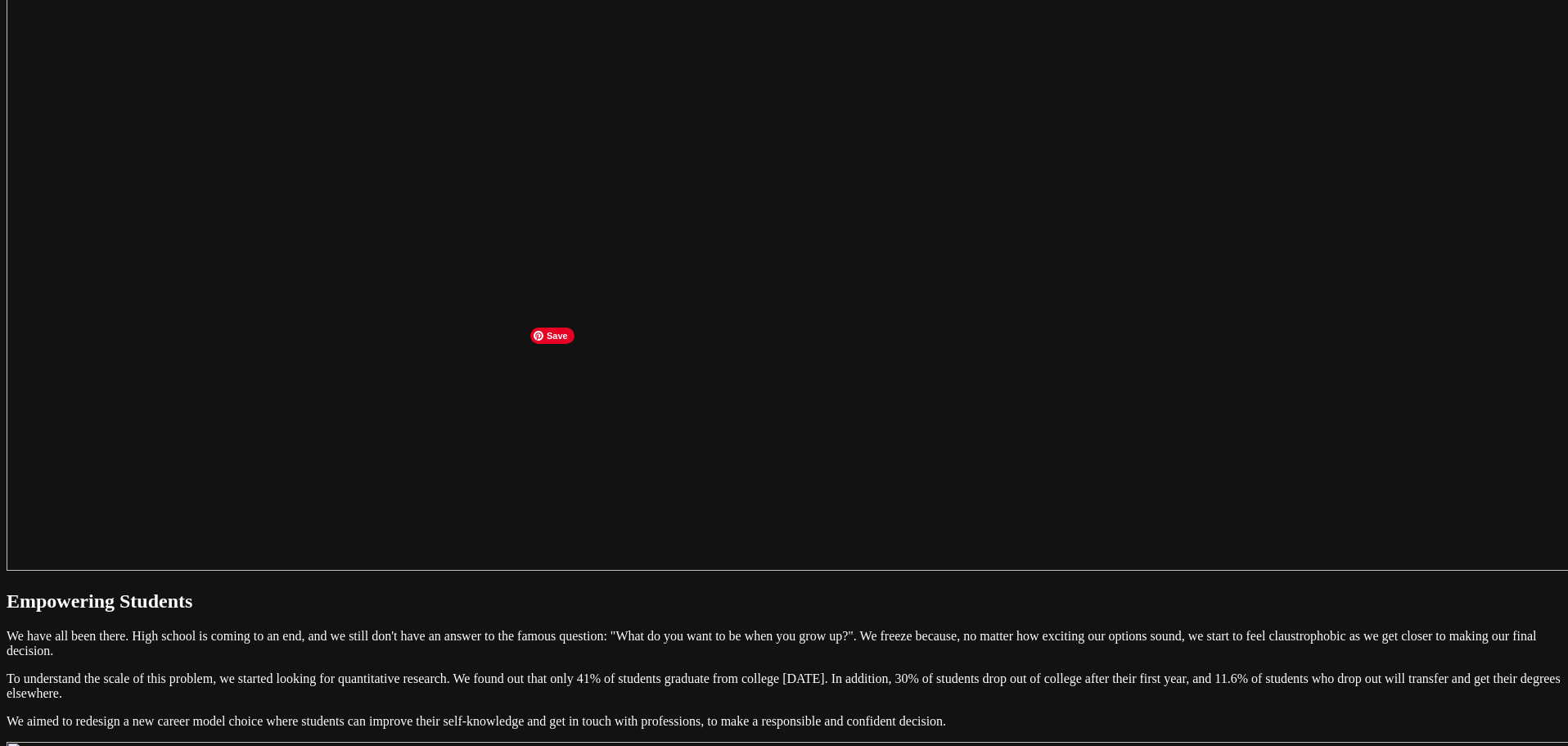
scroll to position [822, 0]
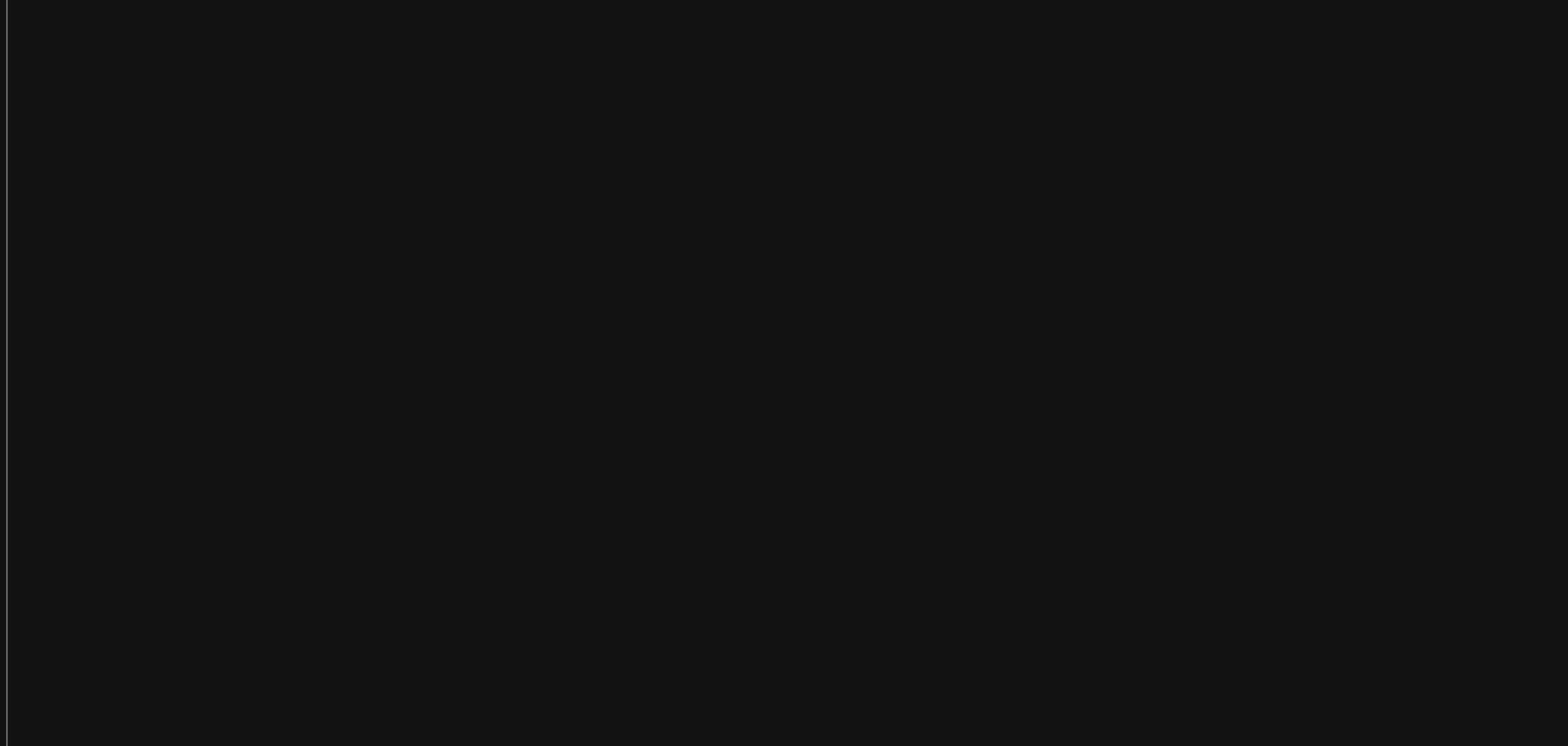
scroll to position [166, 0]
click at [740, 362] on img at bounding box center [825, 582] width 1637 height 1173
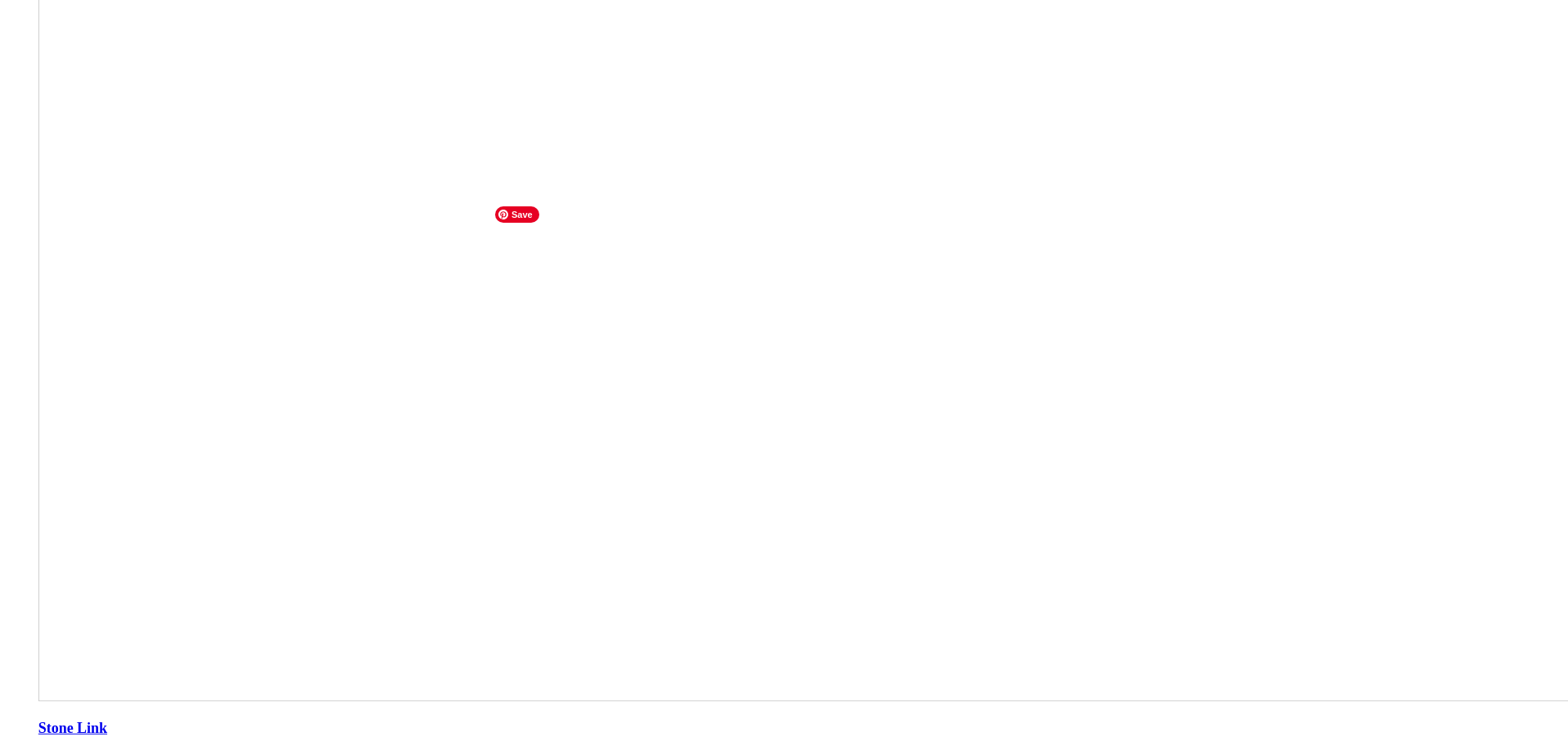
scroll to position [942, 0]
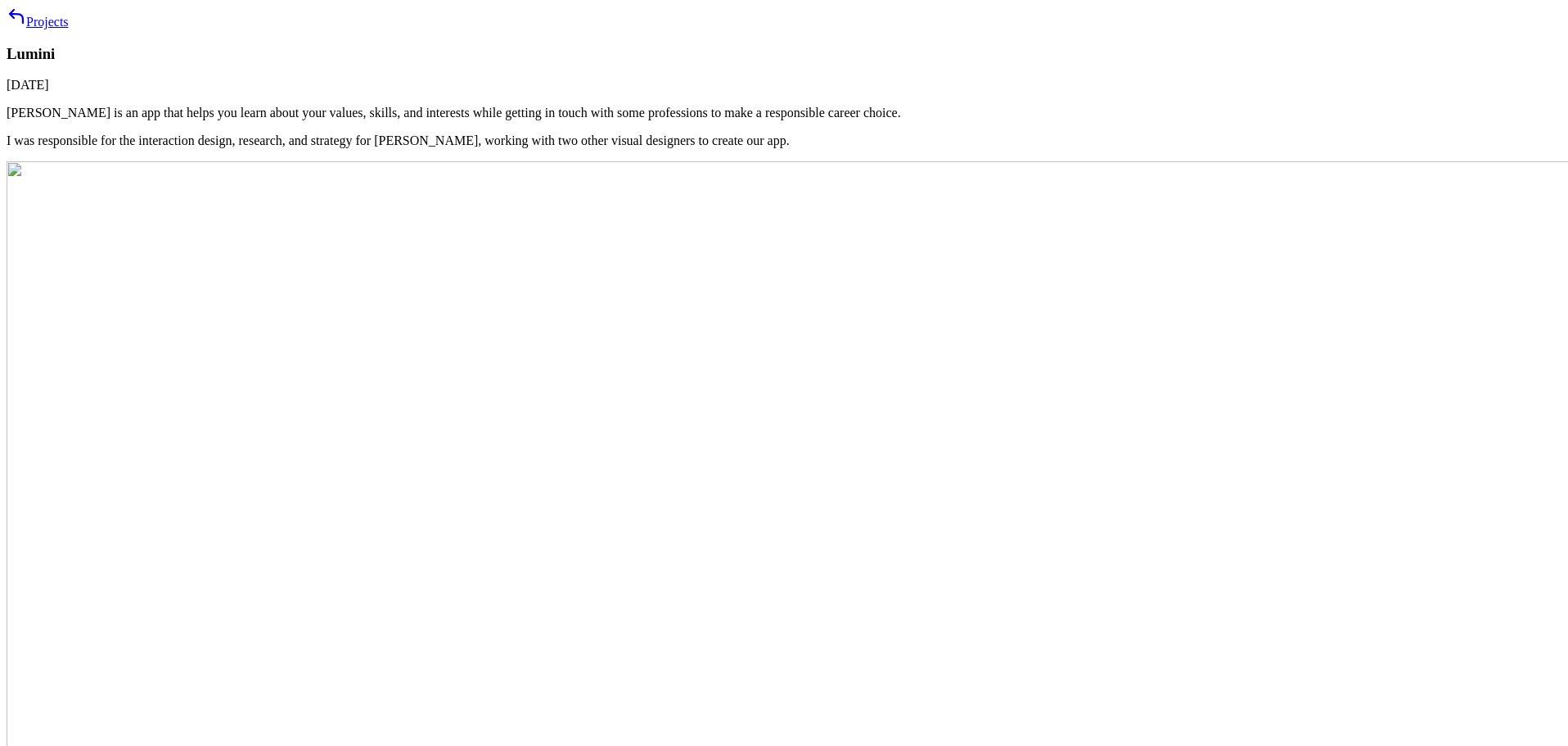
click at [69, 29] on link "Projects" at bounding box center [37, 21] width 62 height 14
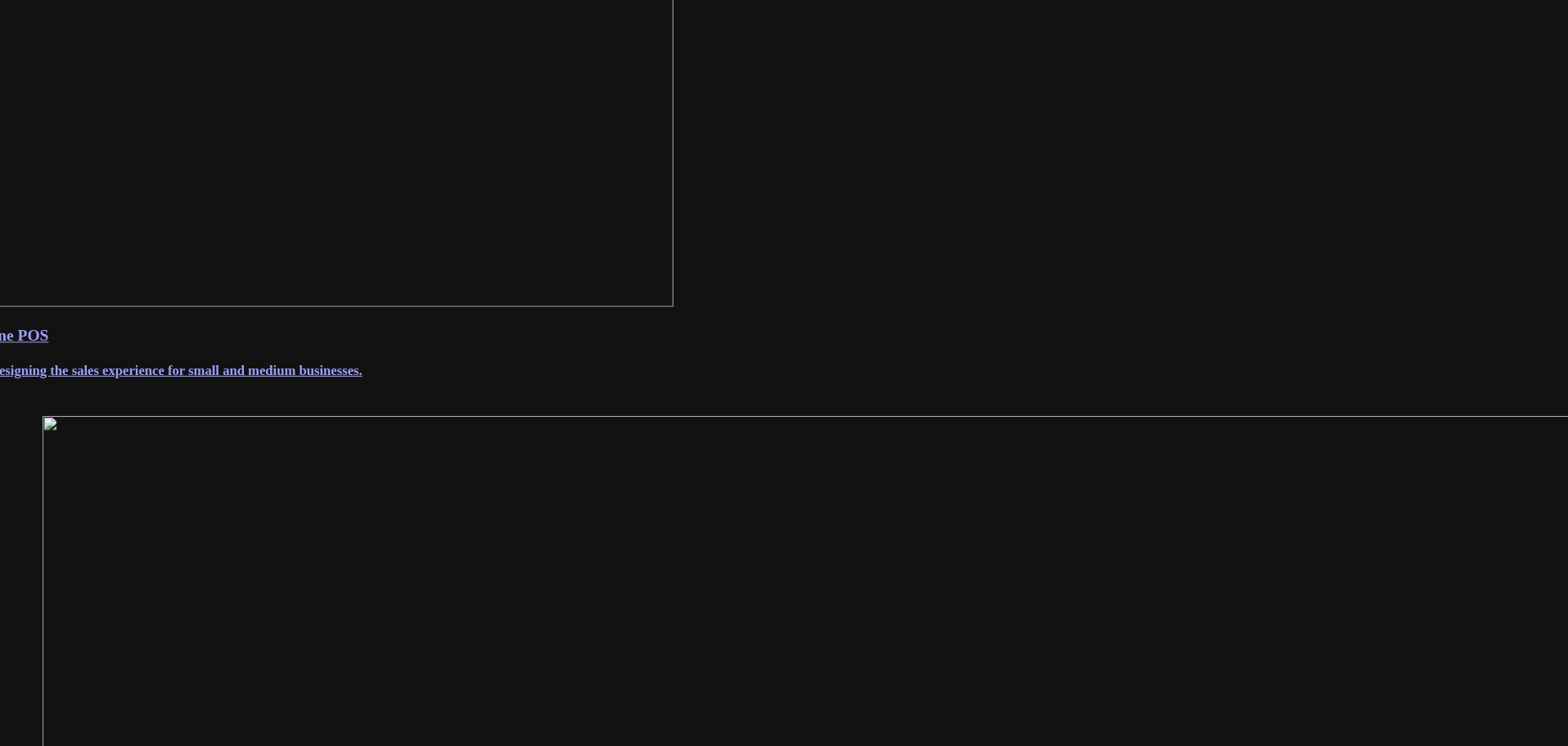
scroll to position [369, 0]
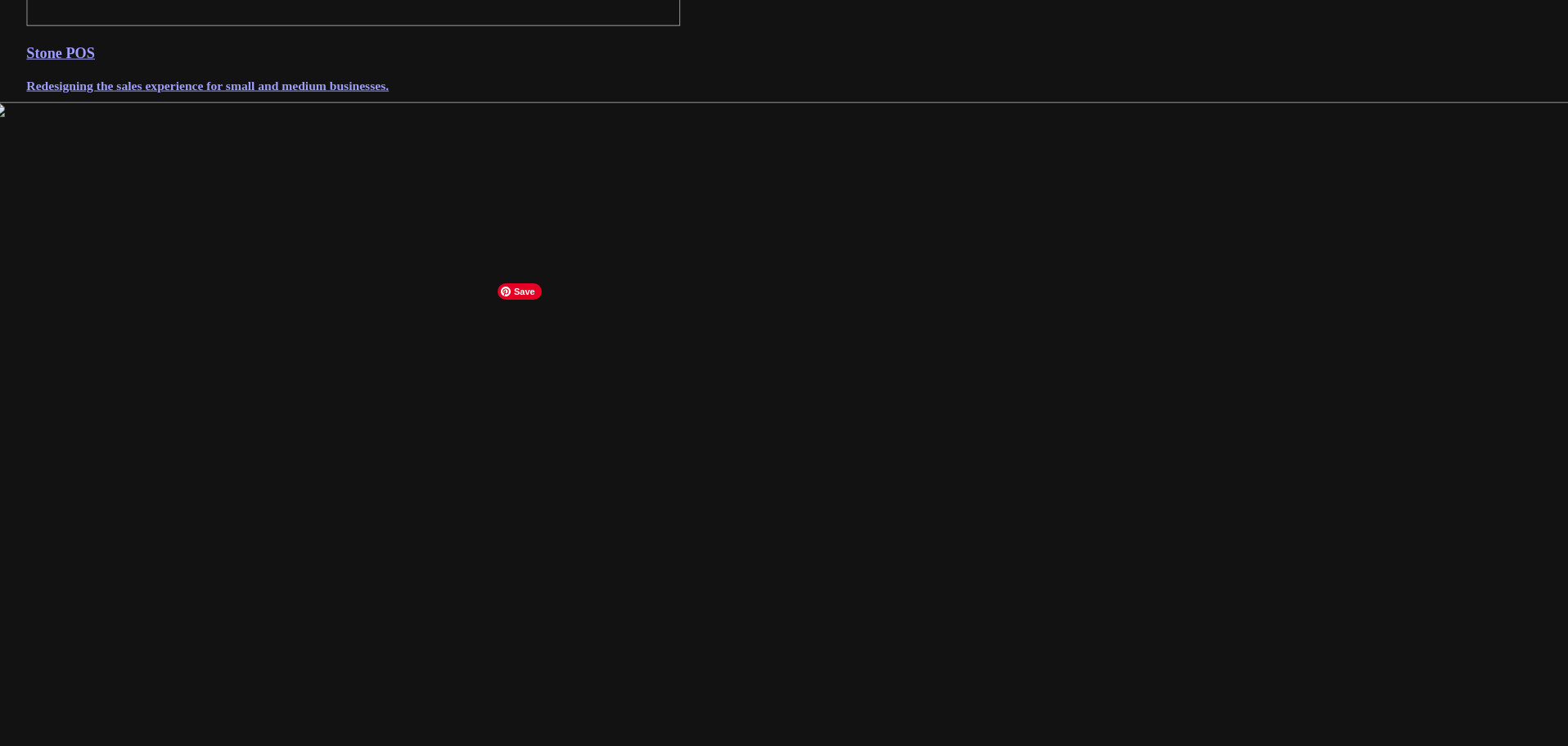
click at [999, 513] on img at bounding box center [826, 701] width 1672 height 1198
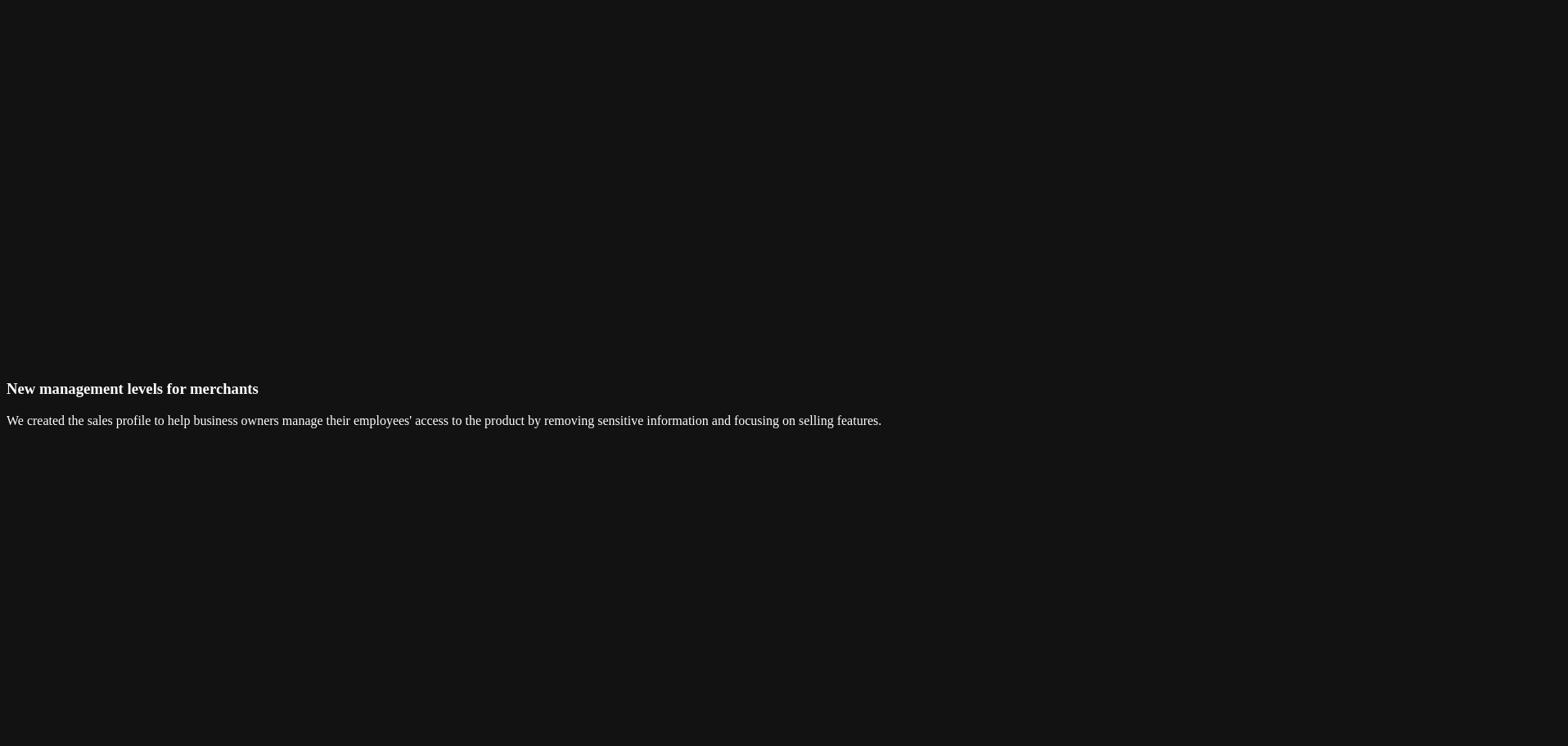
scroll to position [6590, 0]
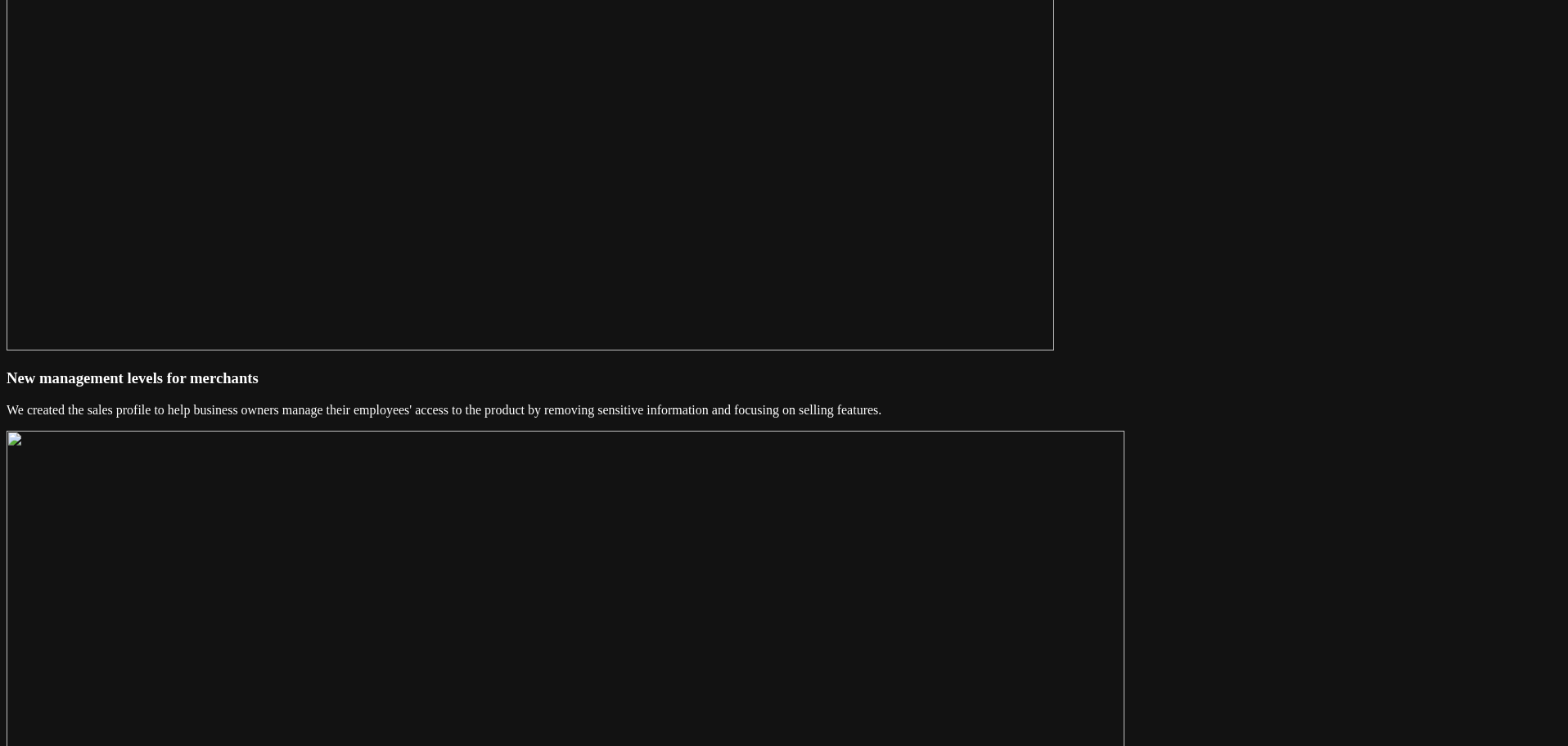
scroll to position [369, 0]
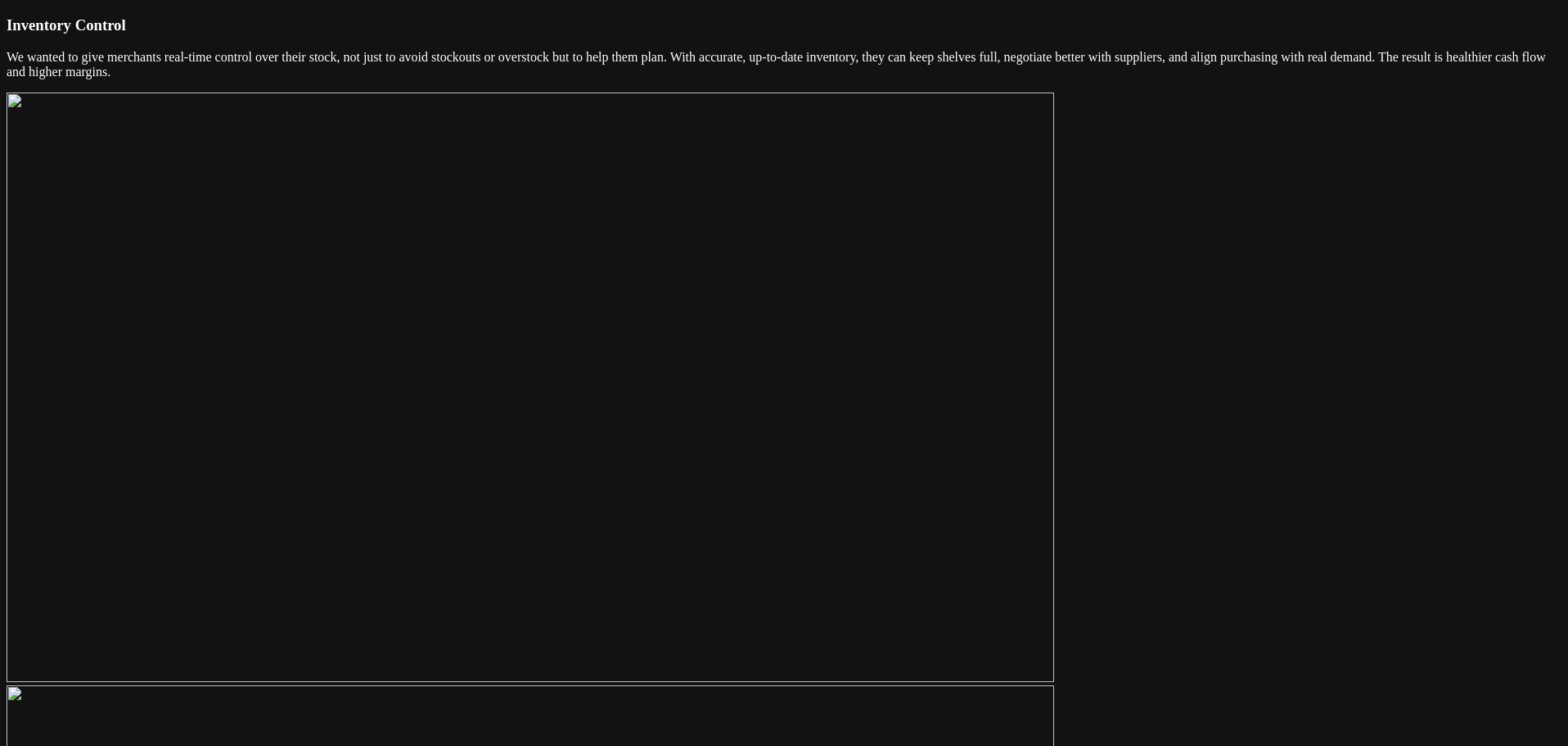
scroll to position [6239, 0]
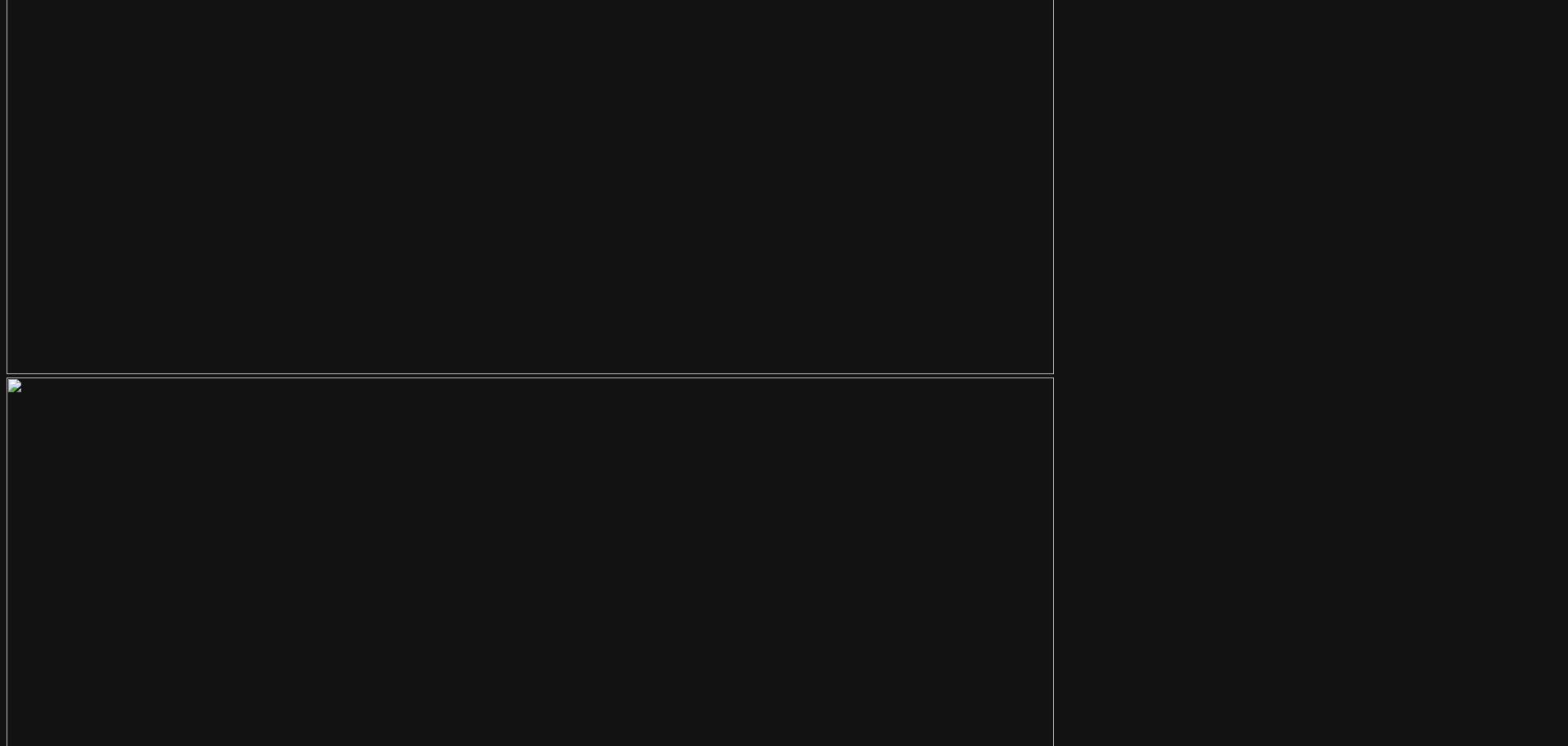
drag, startPoint x: 586, startPoint y: 467, endPoint x: 502, endPoint y: 460, distance: 84.3
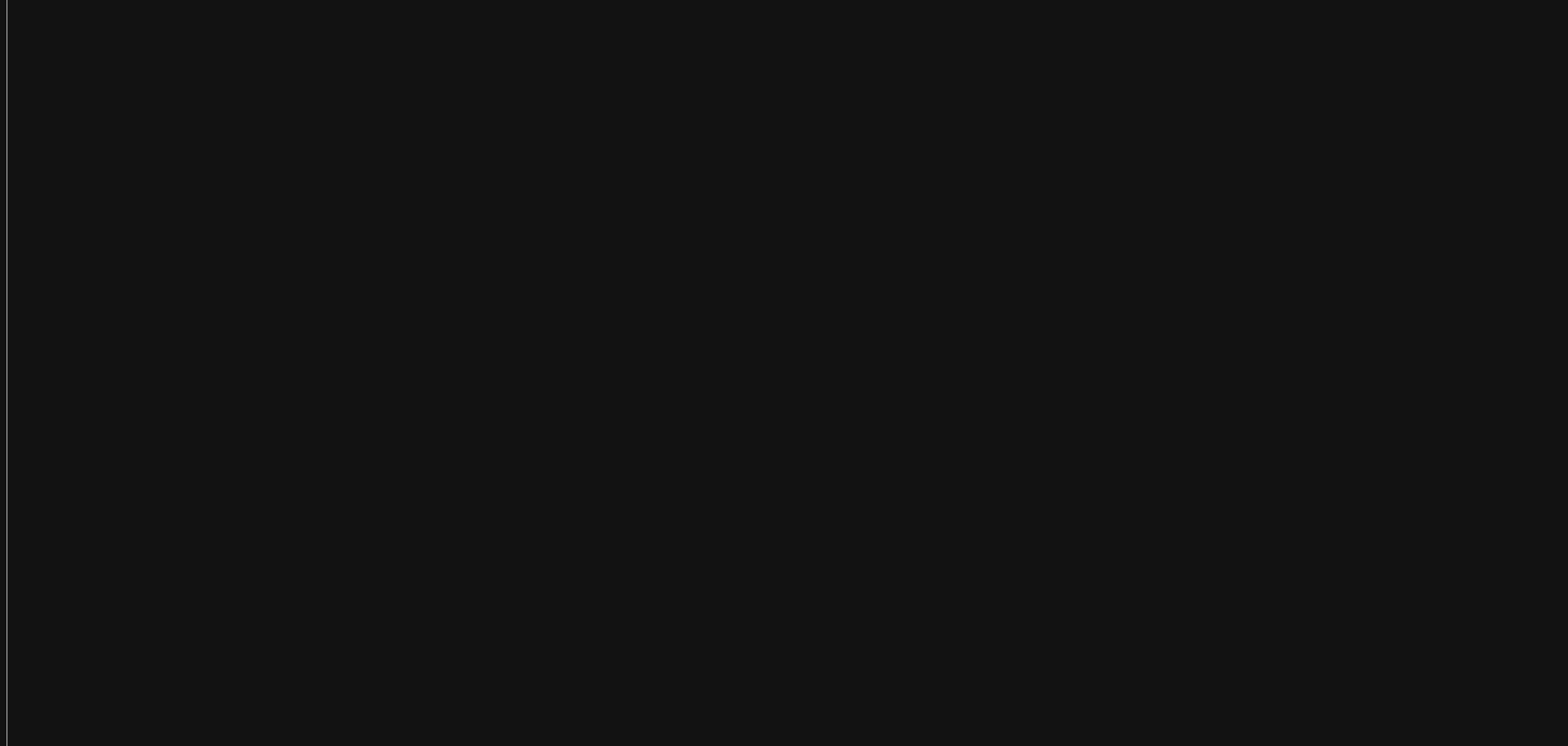
scroll to position [182, 0]
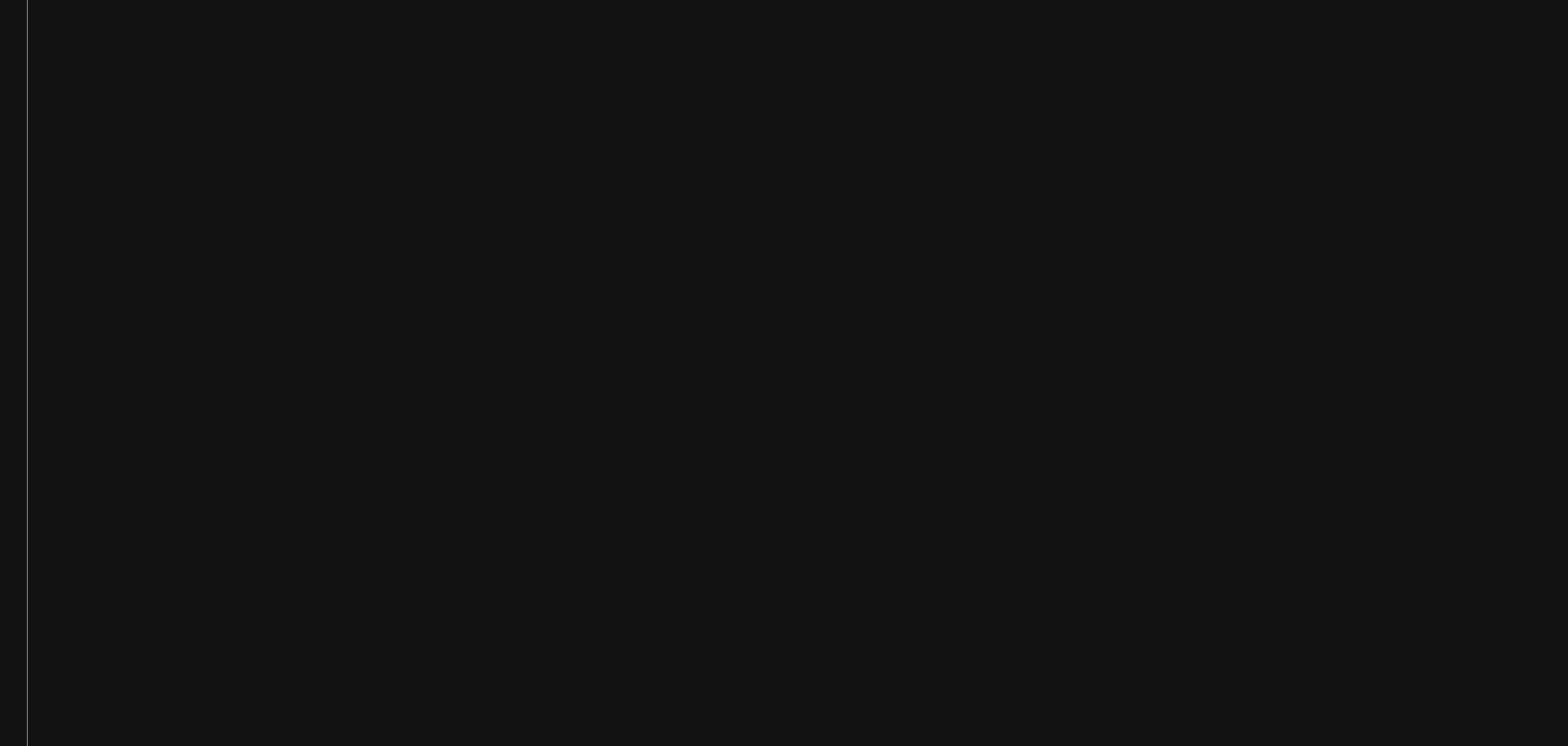
scroll to position [942, 0]
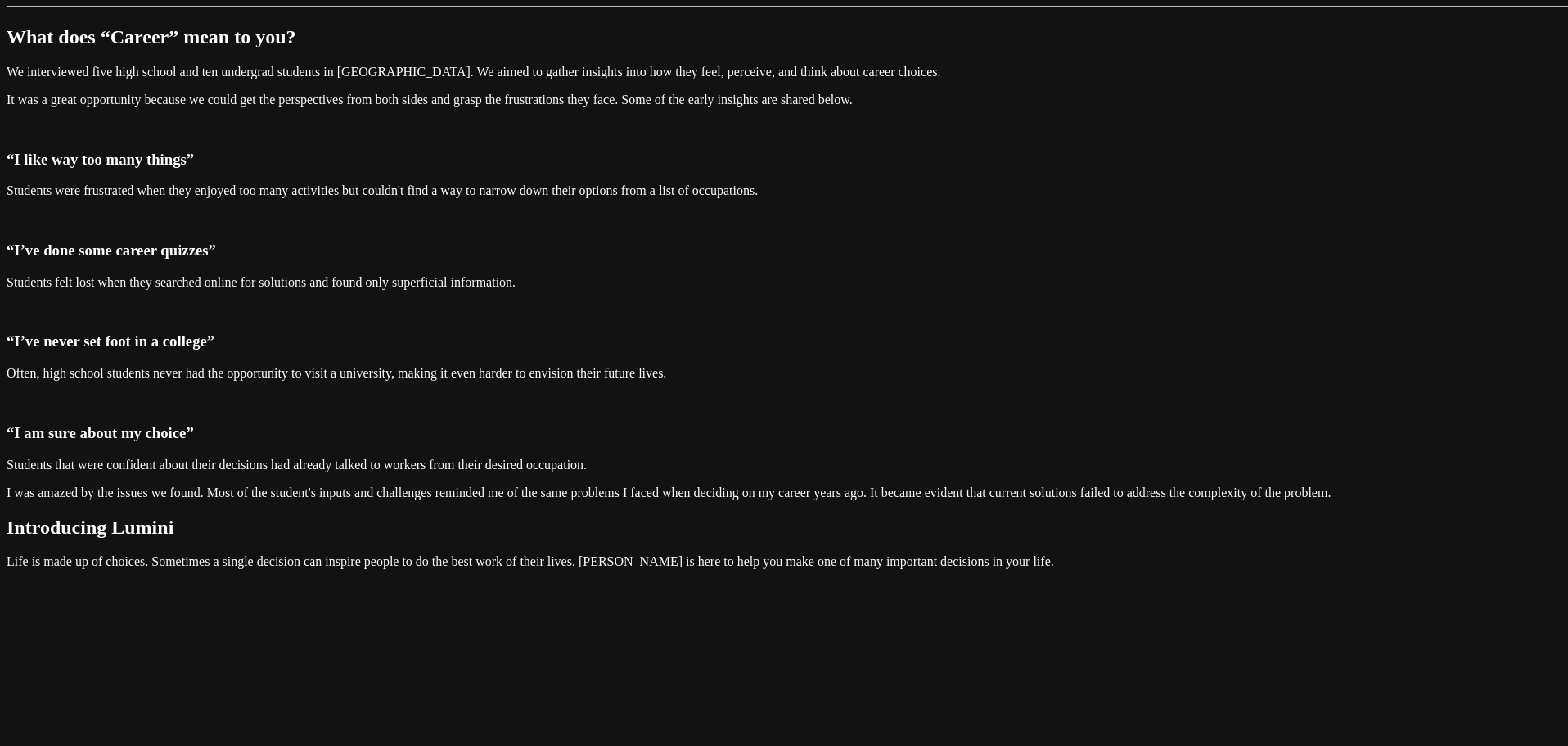
scroll to position [4085, 0]
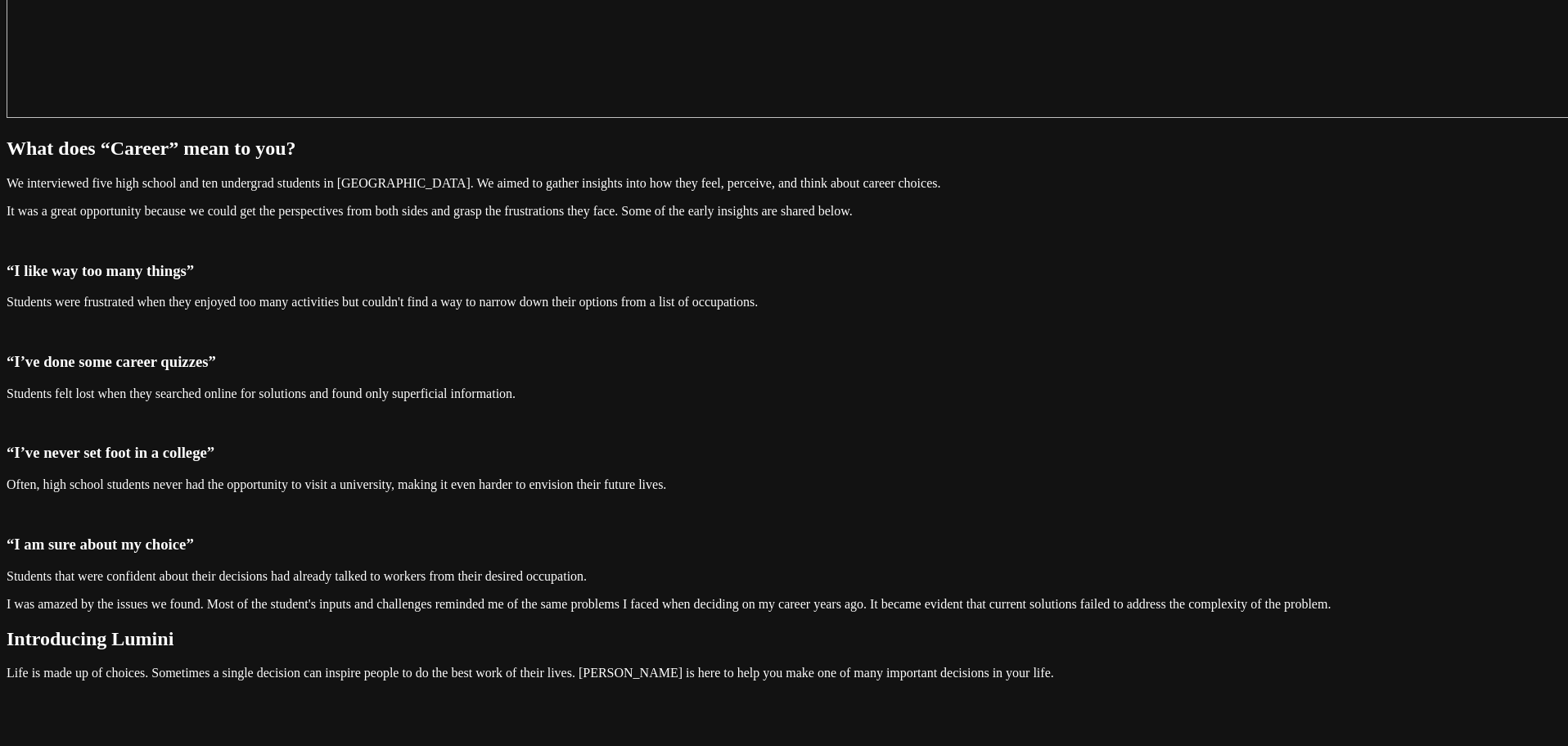
scroll to position [3757, 0]
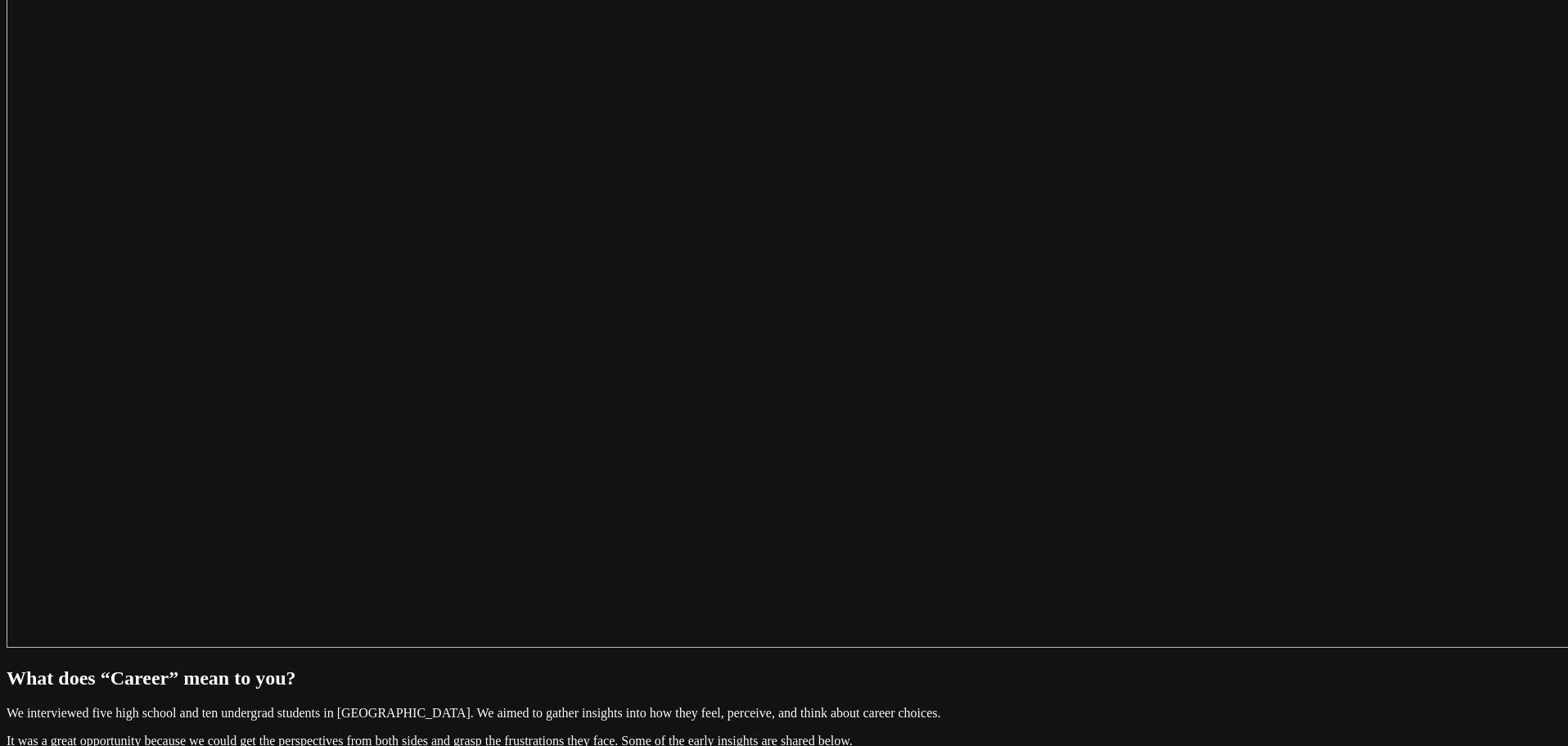
scroll to position [3184, 0]
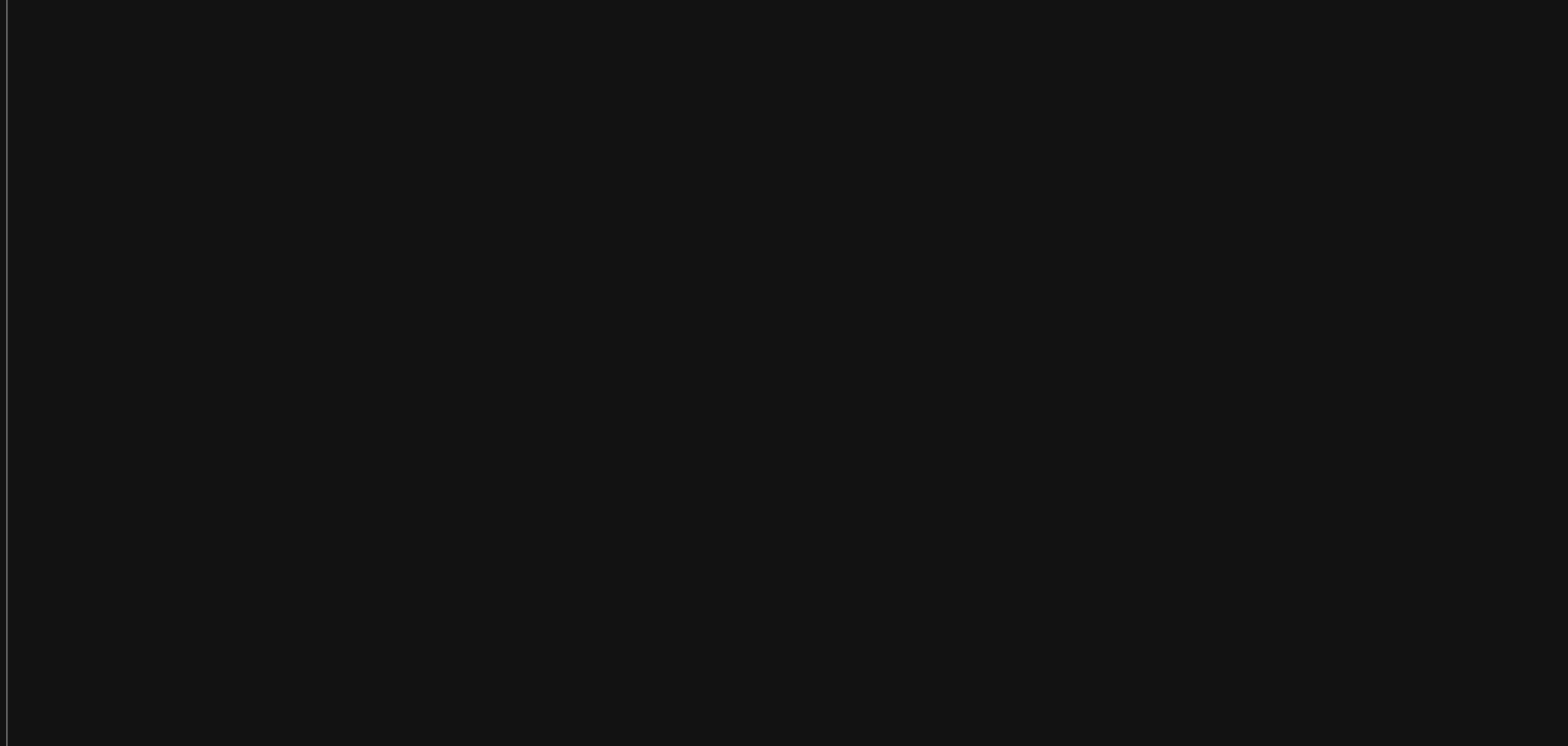
scroll to position [483, 0]
